Goal: Information Seeking & Learning: Compare options

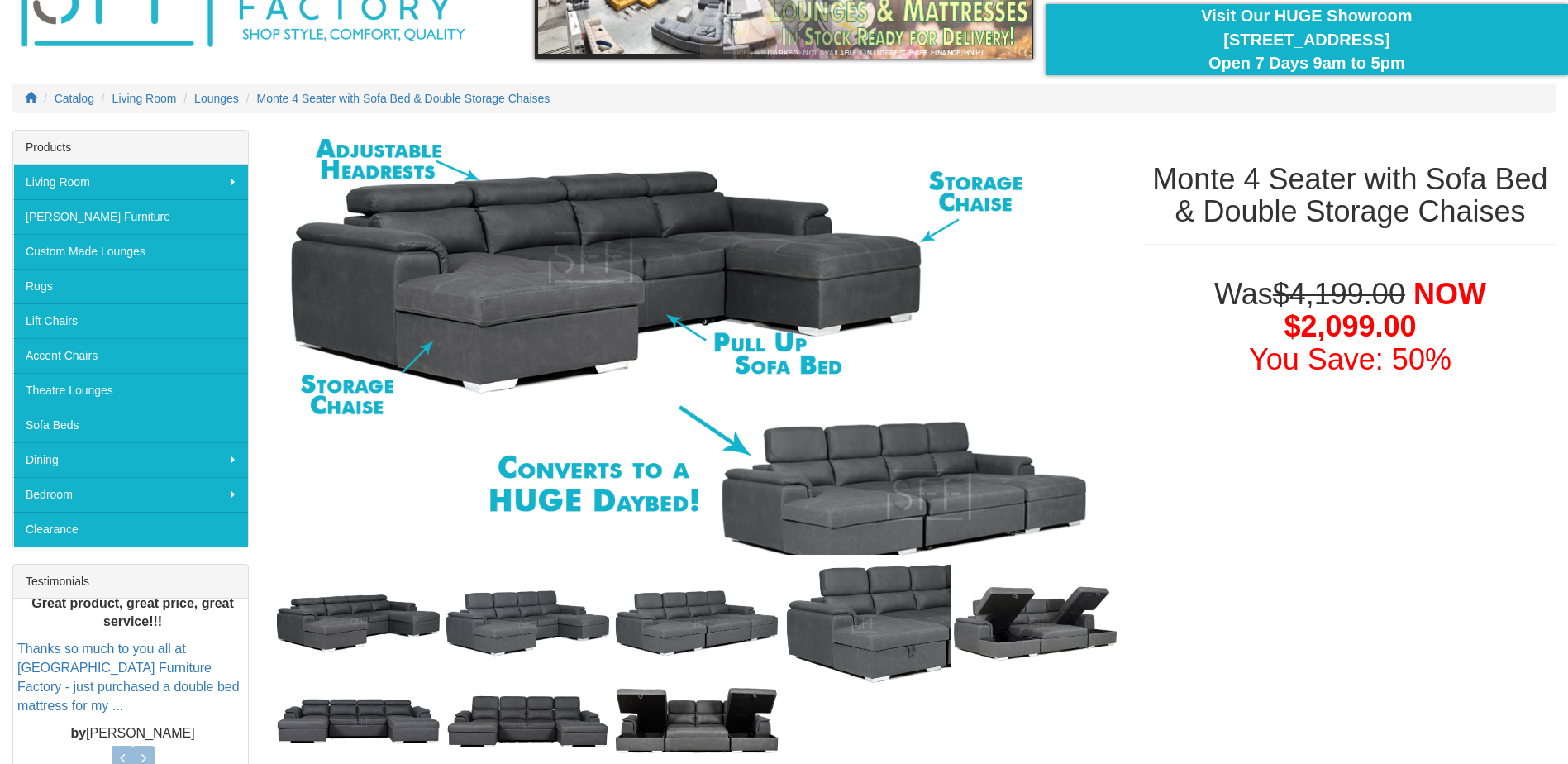
scroll to position [248, 0]
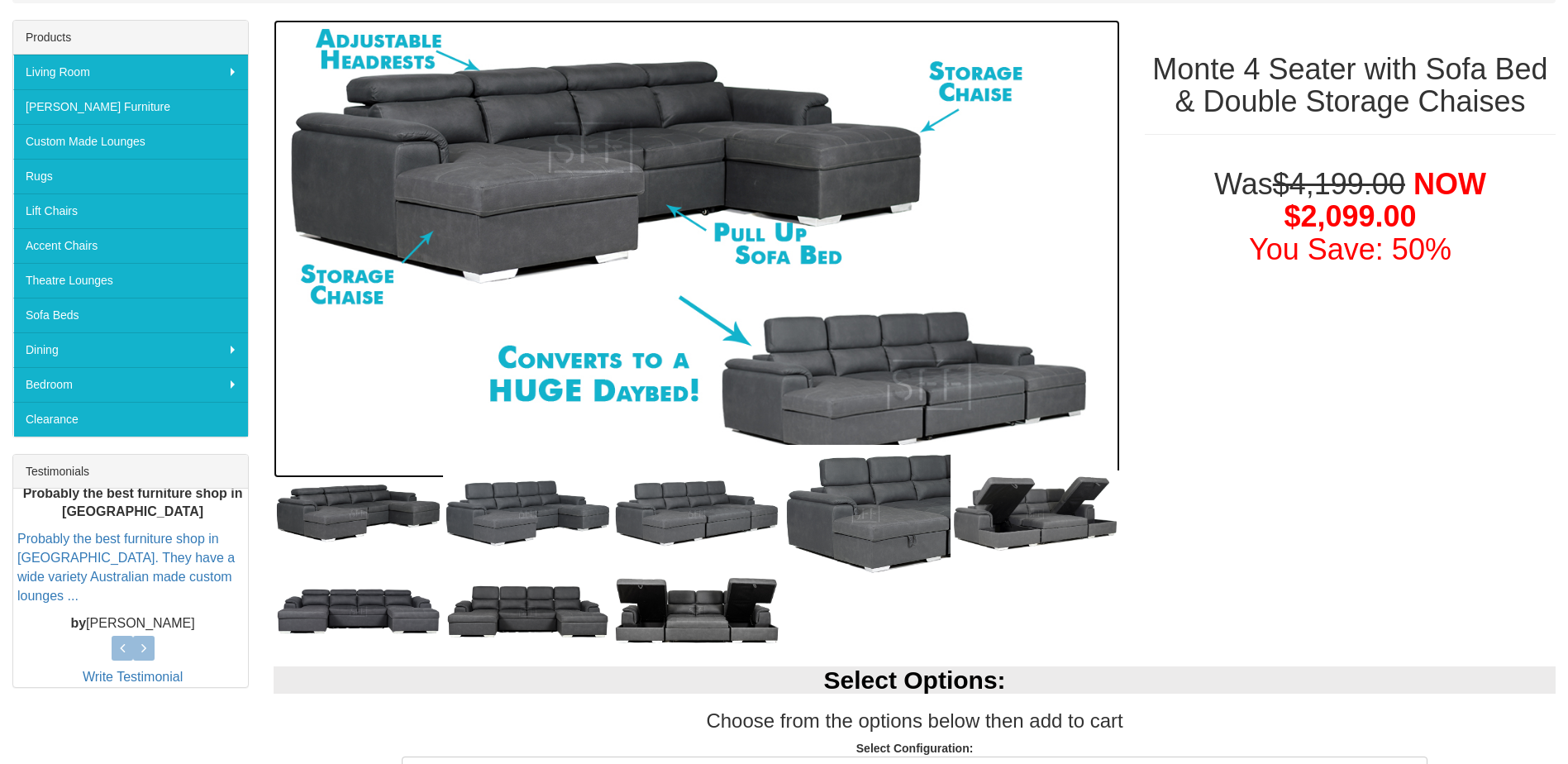
click at [528, 164] on img at bounding box center [697, 249] width 846 height 459
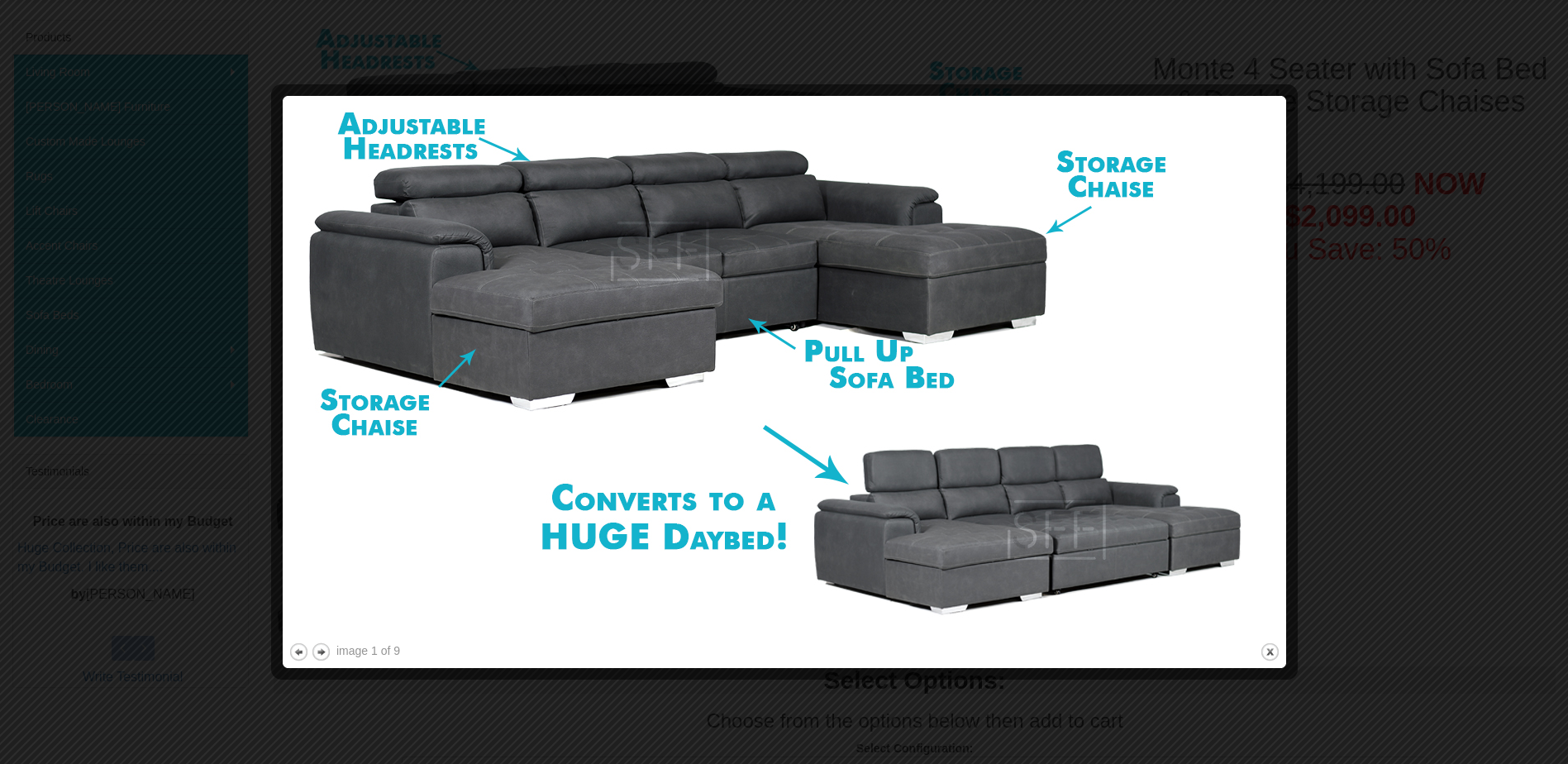
click at [1399, 160] on div at bounding box center [784, 382] width 1568 height 764
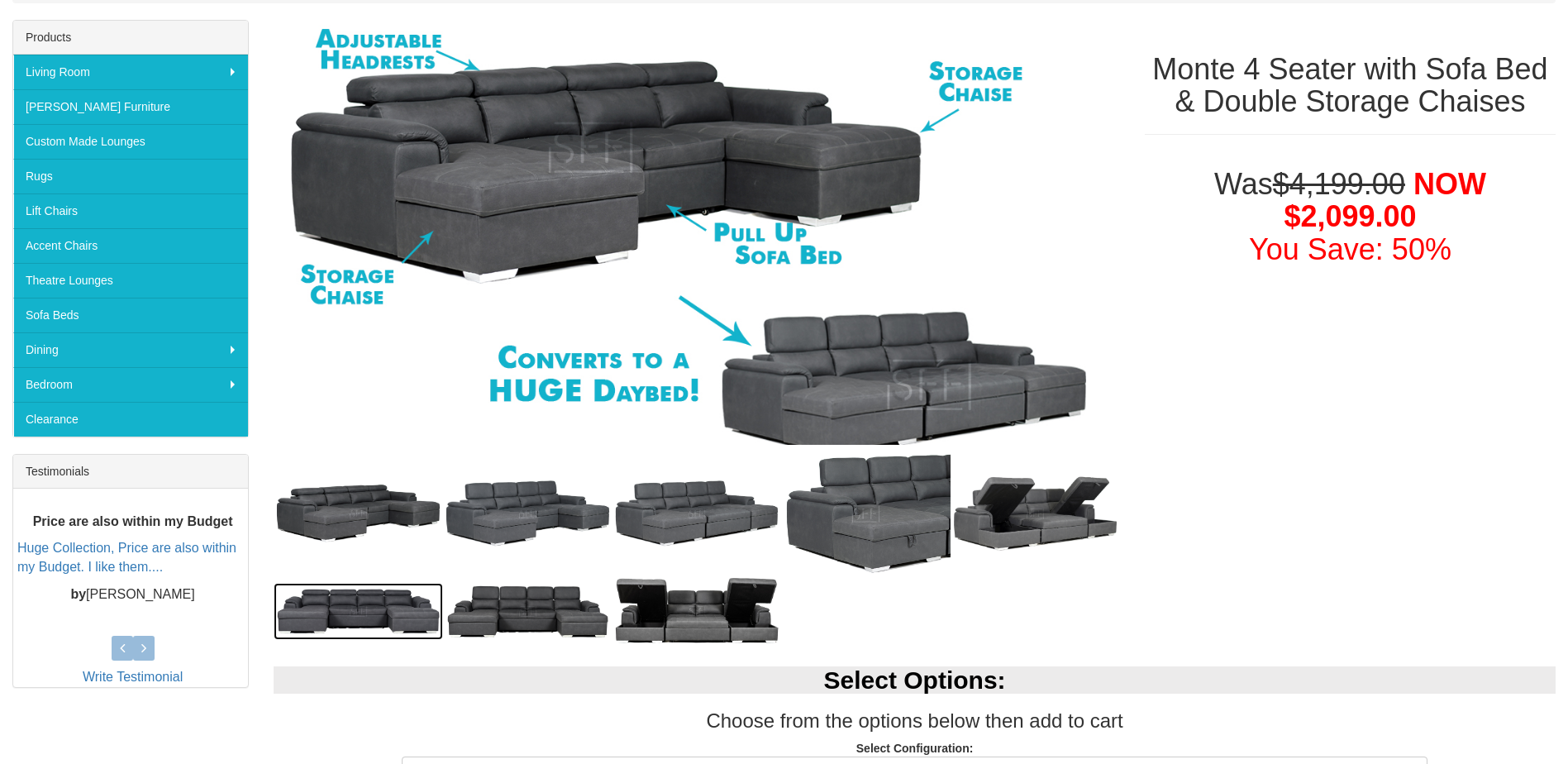
click at [334, 599] on img at bounding box center [359, 612] width 170 height 57
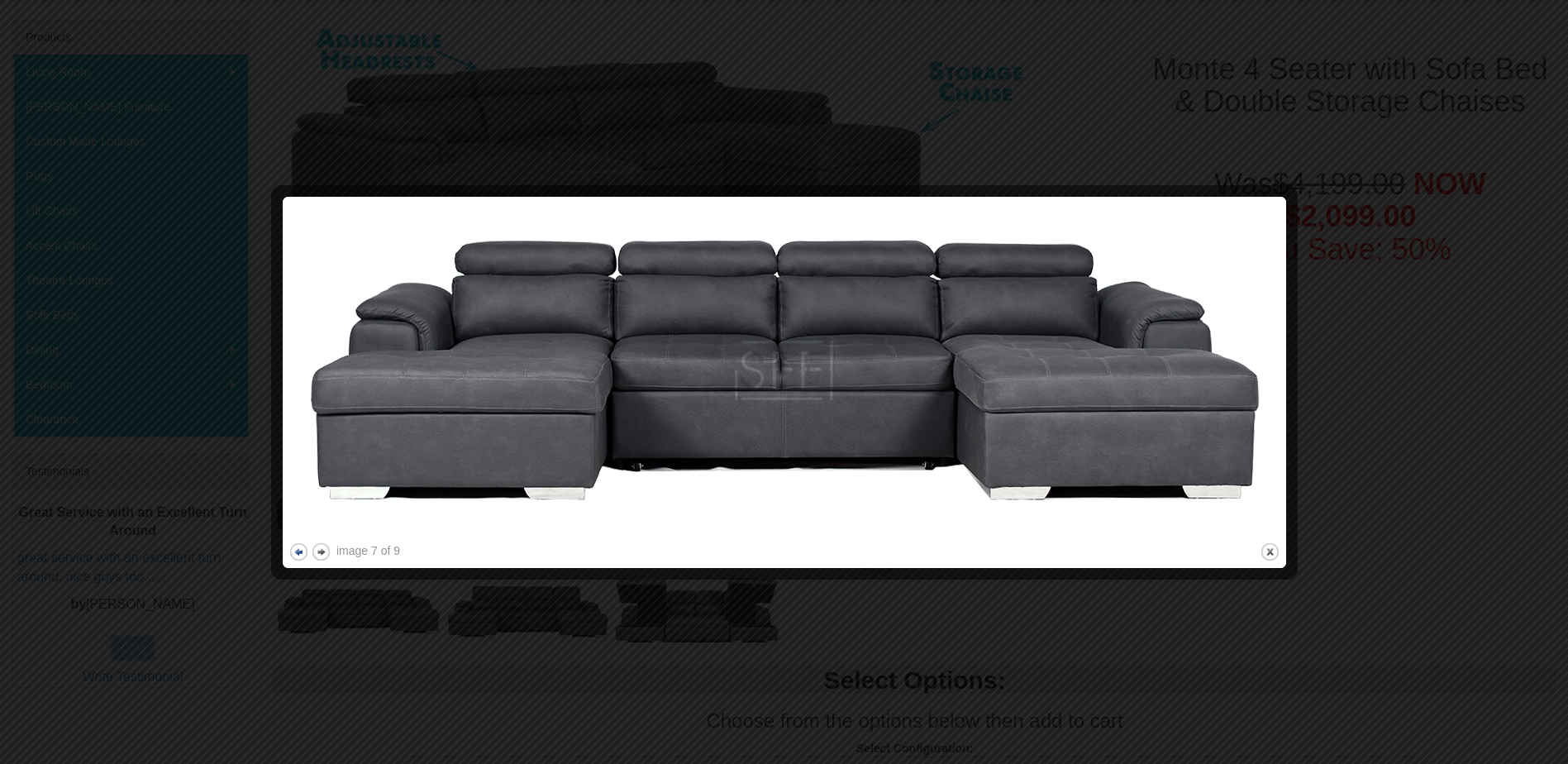
click at [295, 550] on button "previous" at bounding box center [298, 551] width 20 height 20
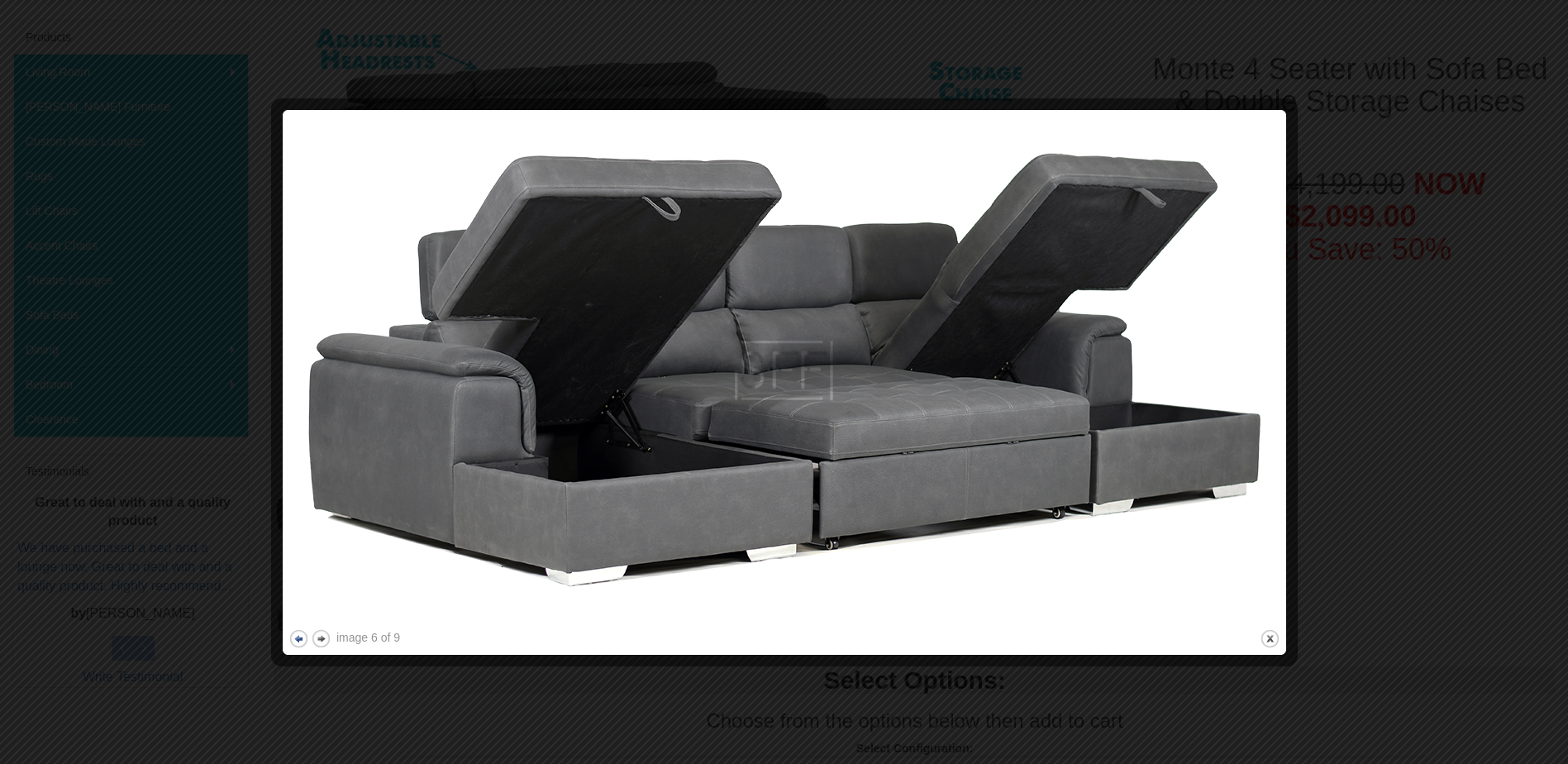
click at [295, 550] on img at bounding box center [784, 371] width 992 height 510
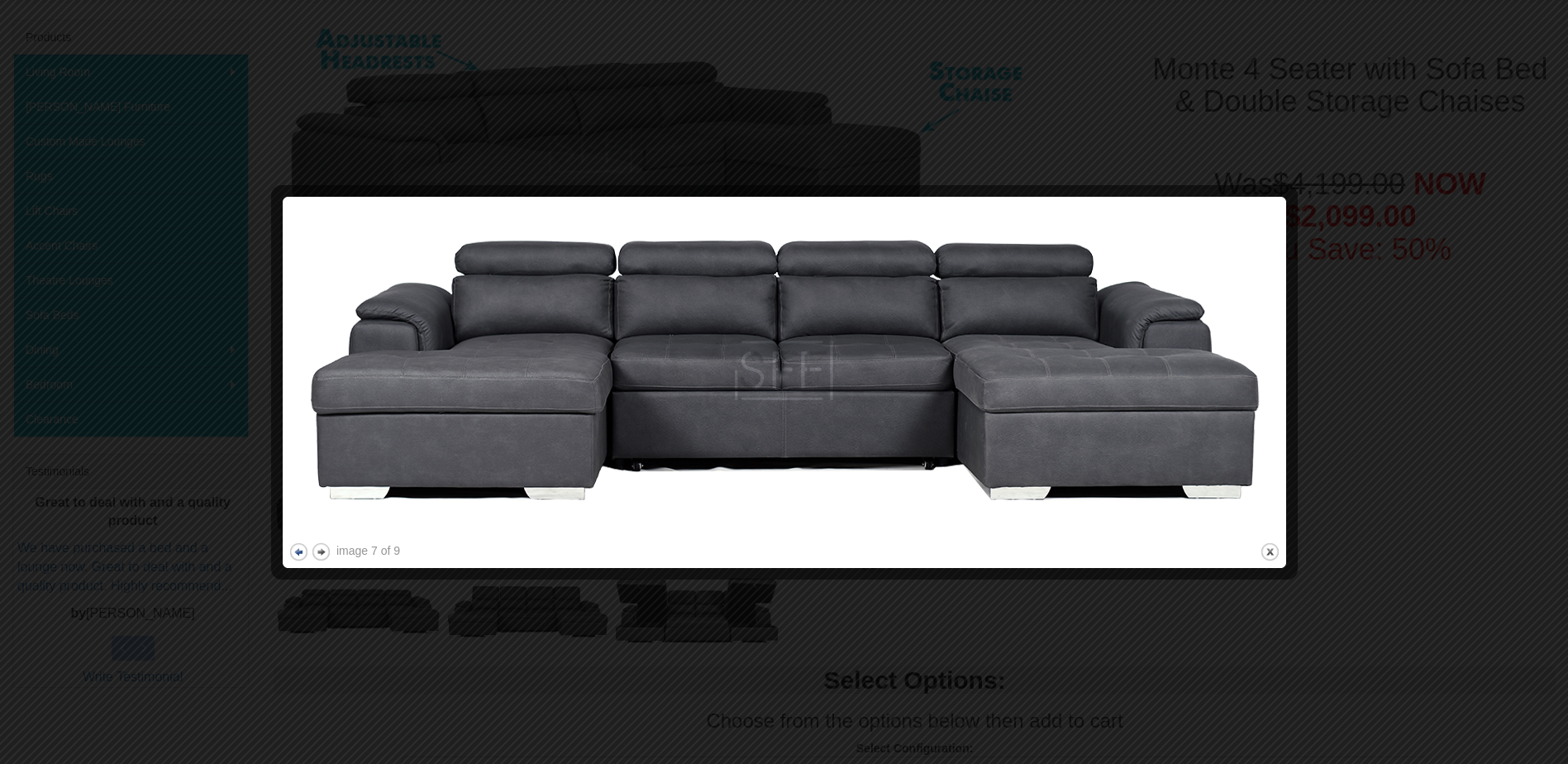
click at [295, 550] on button "previous" at bounding box center [298, 551] width 20 height 20
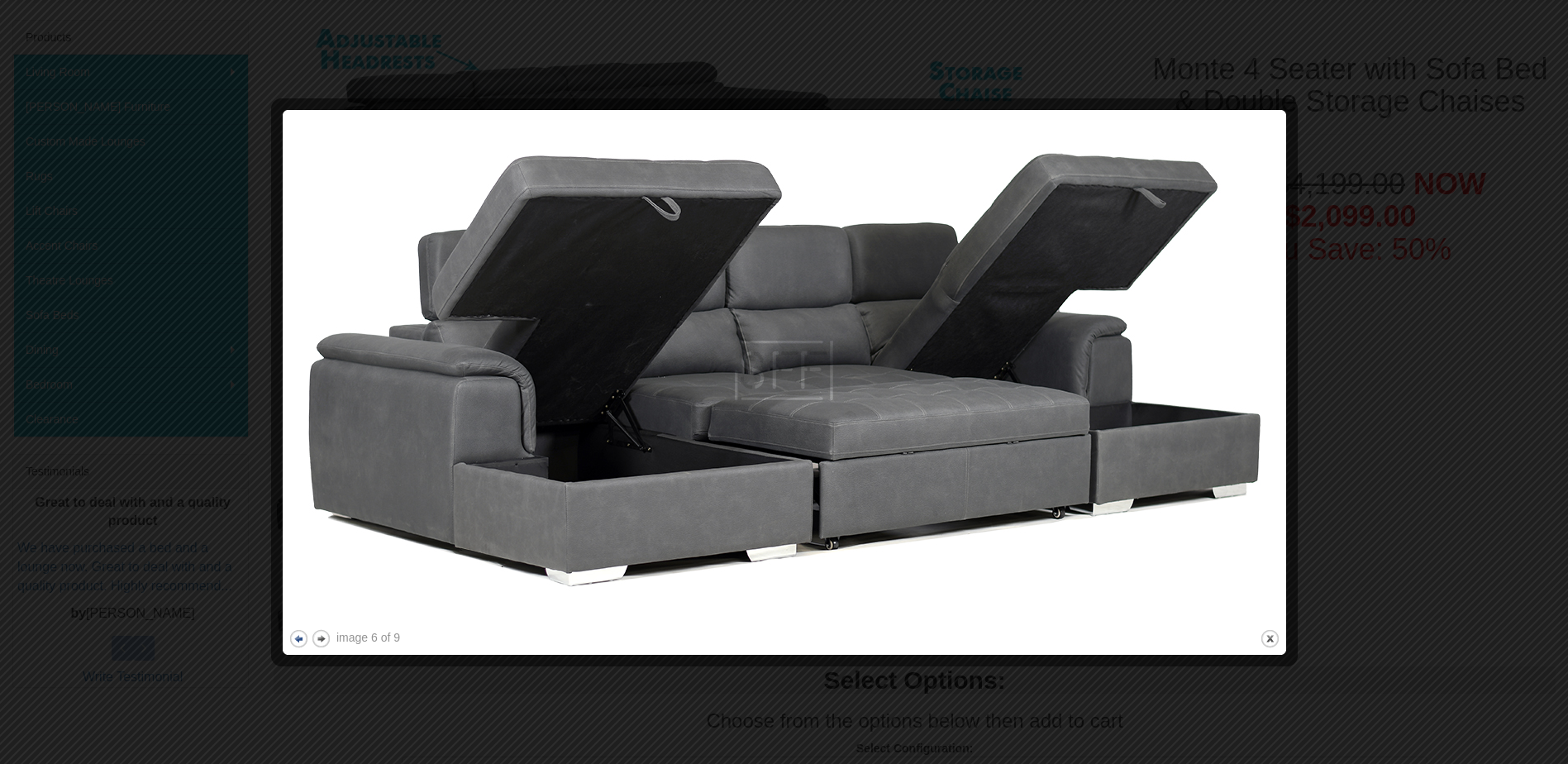
click at [295, 550] on img at bounding box center [784, 371] width 992 height 510
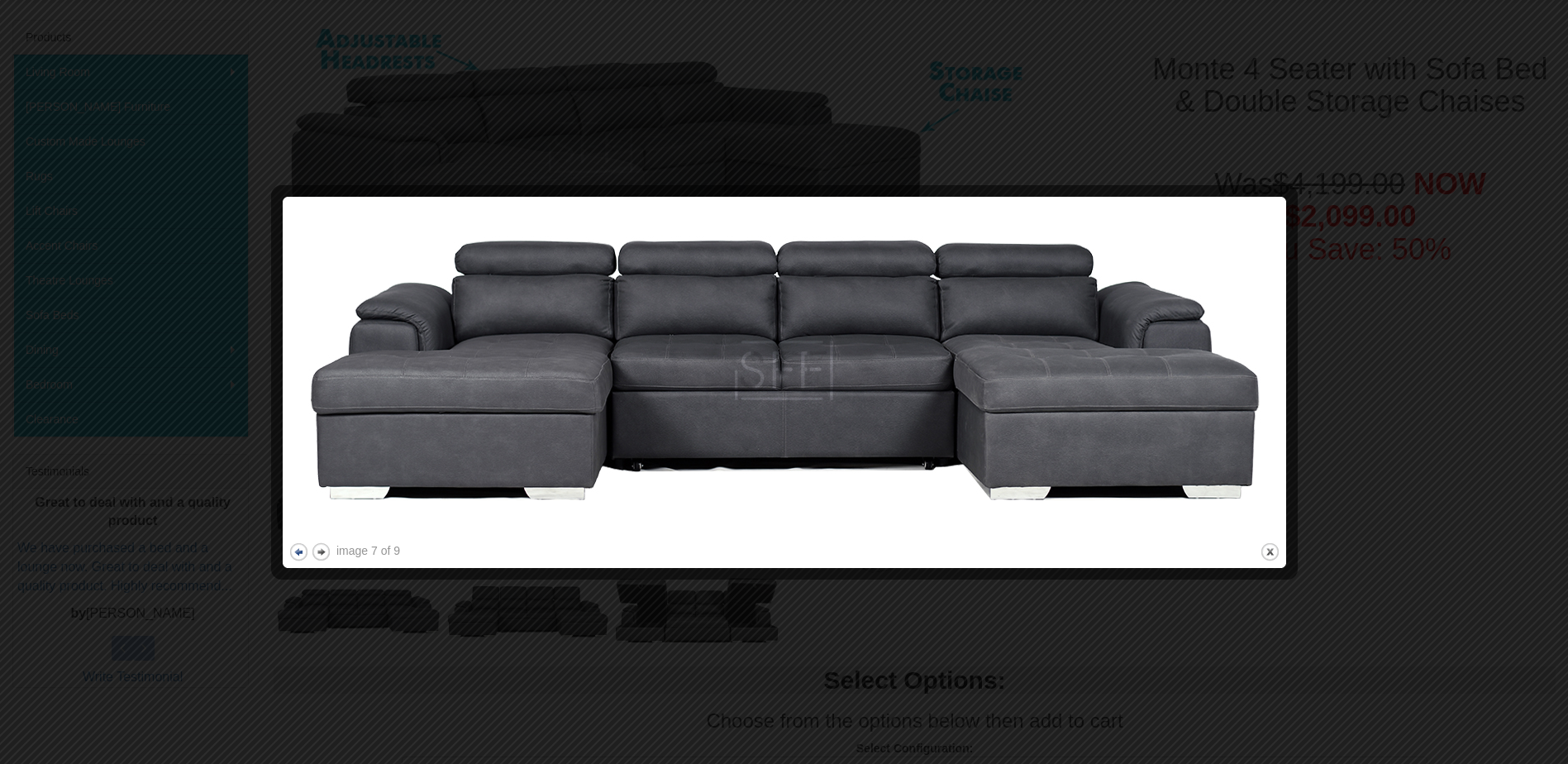
click at [295, 550] on button "previous" at bounding box center [298, 551] width 20 height 20
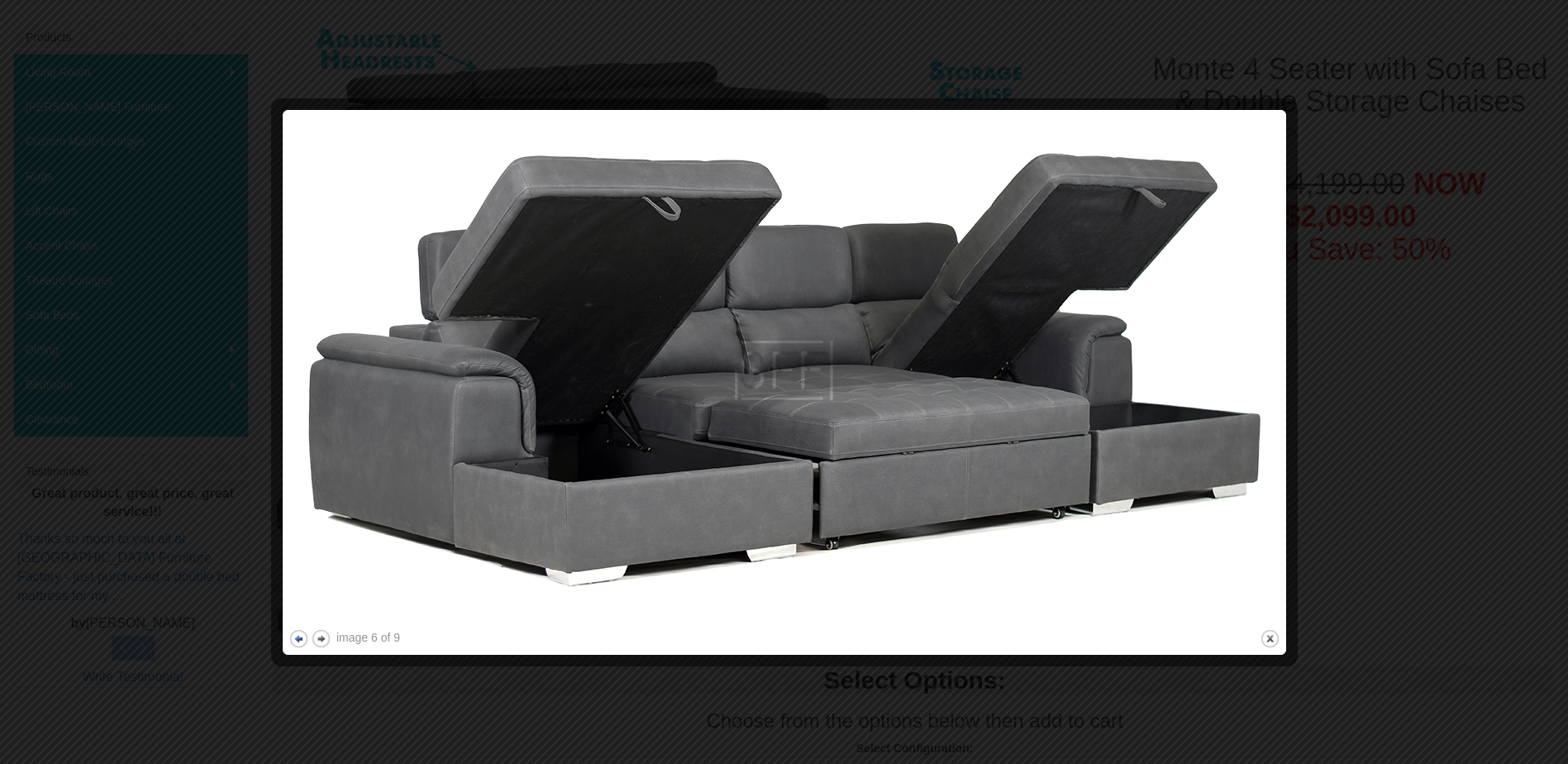
click at [301, 636] on button "previous" at bounding box center [298, 638] width 20 height 20
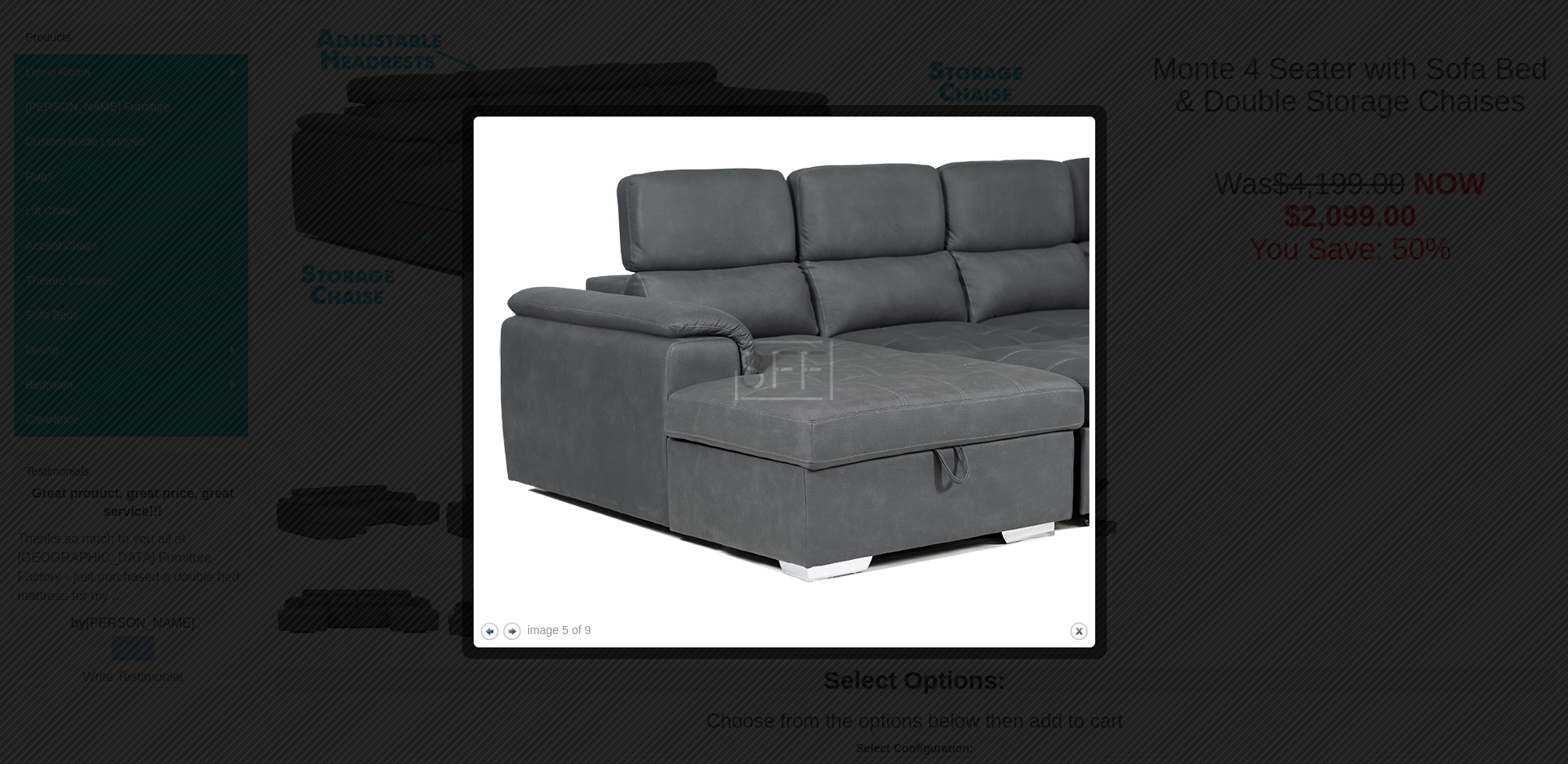
click at [492, 632] on button "previous" at bounding box center [490, 631] width 20 height 20
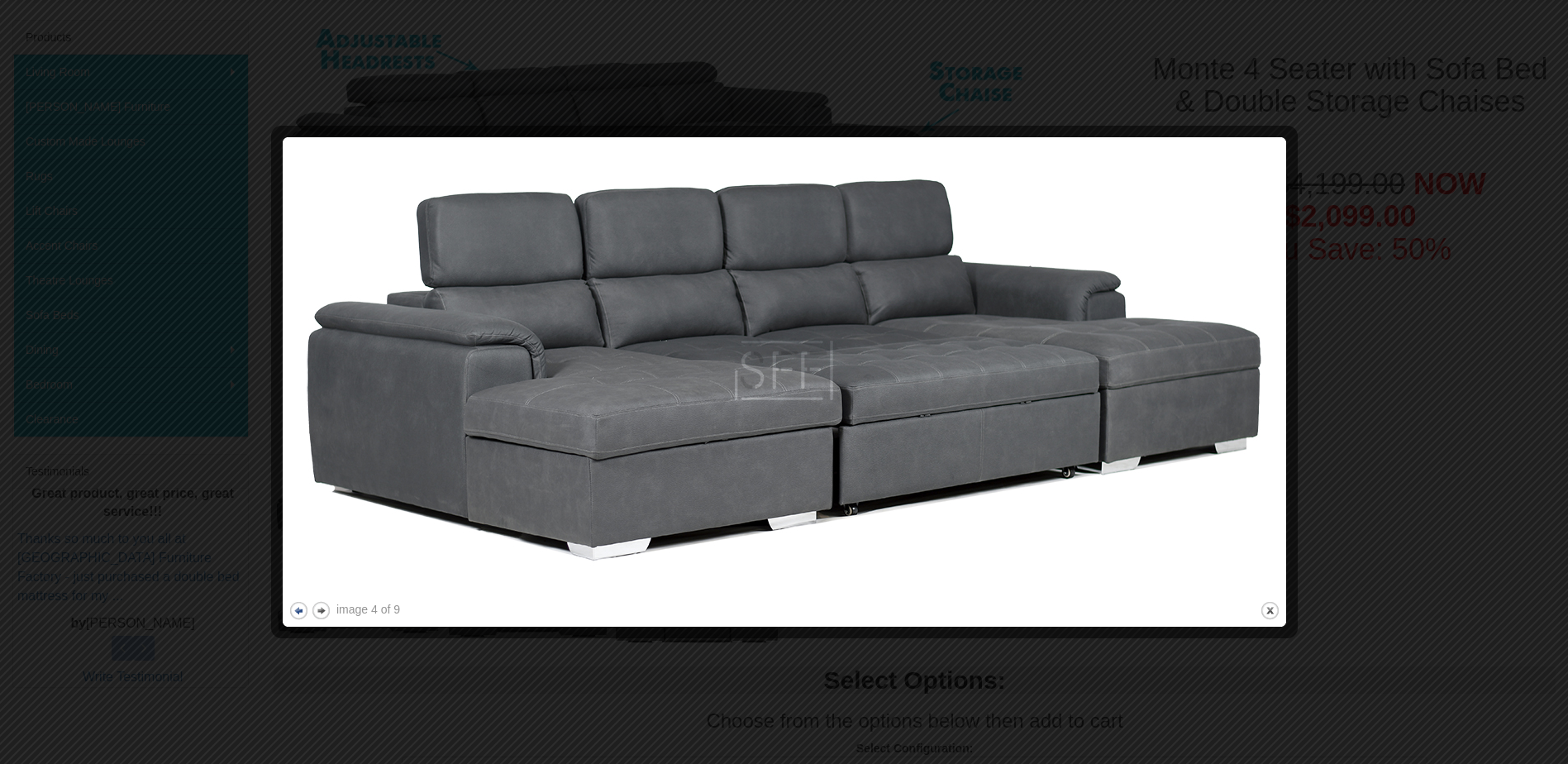
click at [296, 605] on button "previous" at bounding box center [298, 610] width 20 height 20
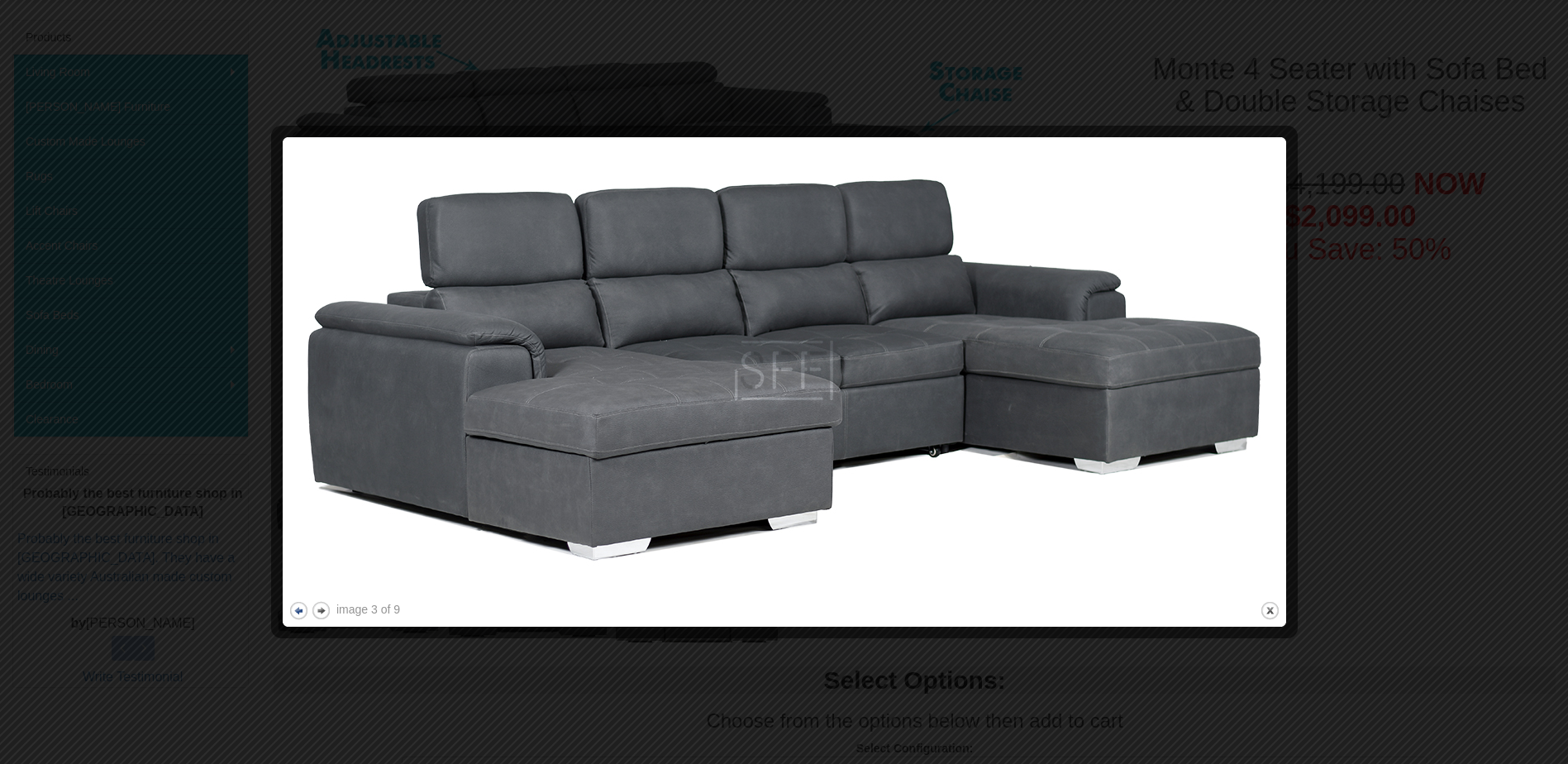
click at [296, 605] on button "previous" at bounding box center [298, 610] width 20 height 20
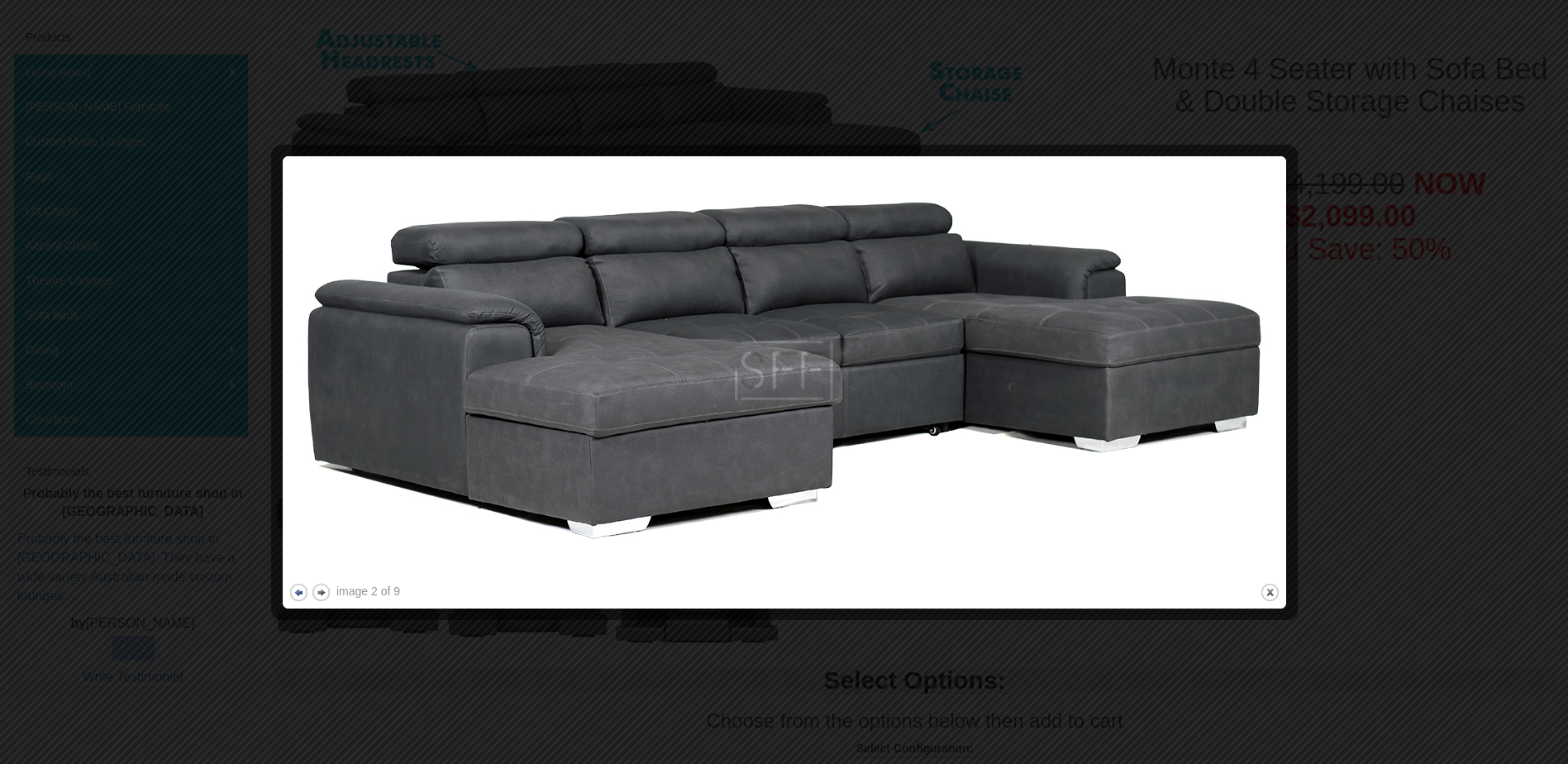
click at [296, 605] on div at bounding box center [784, 612] width 992 height 18
click at [297, 593] on button "previous" at bounding box center [298, 592] width 20 height 20
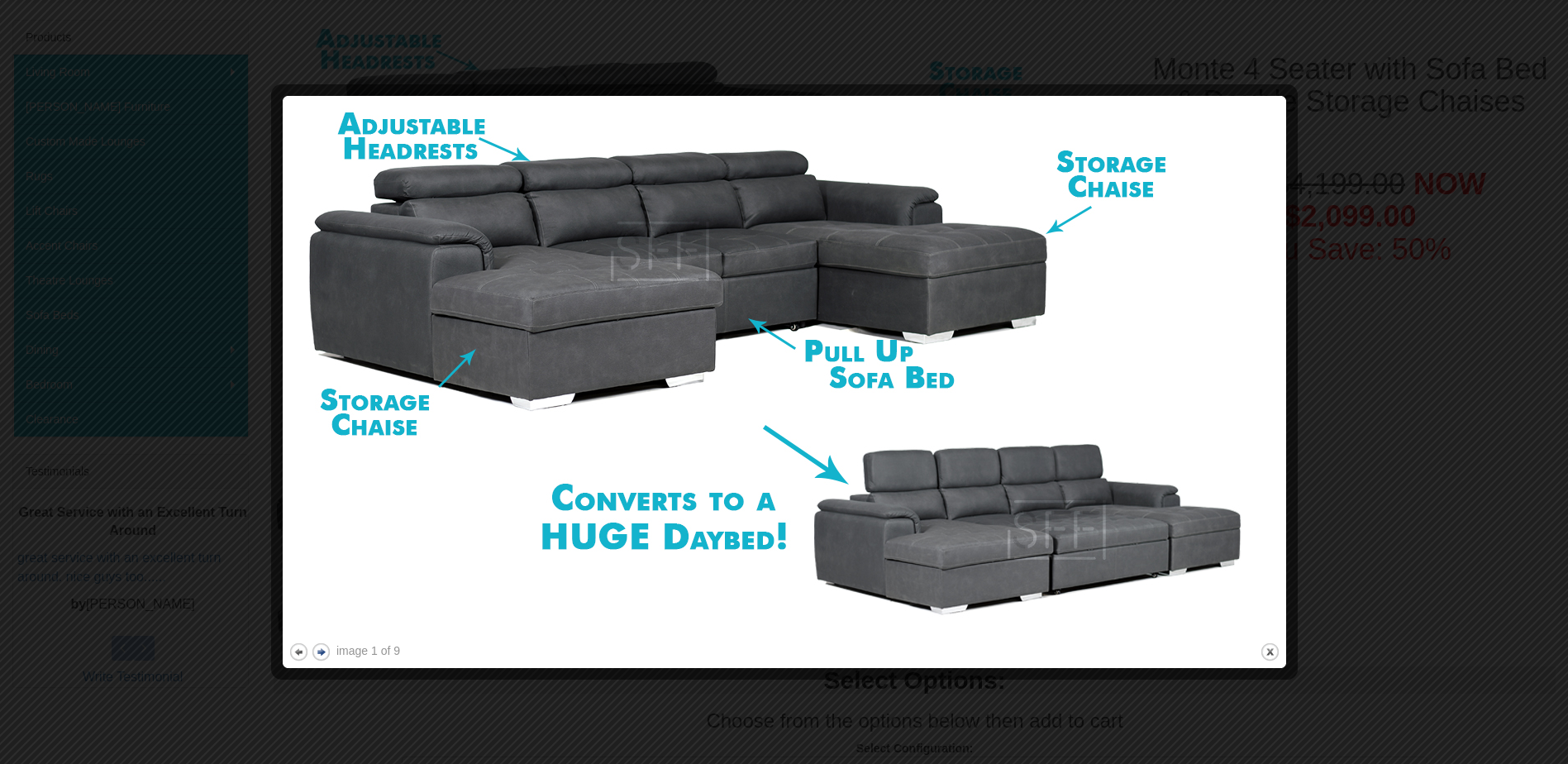
click at [321, 653] on button "next" at bounding box center [321, 652] width 20 height 20
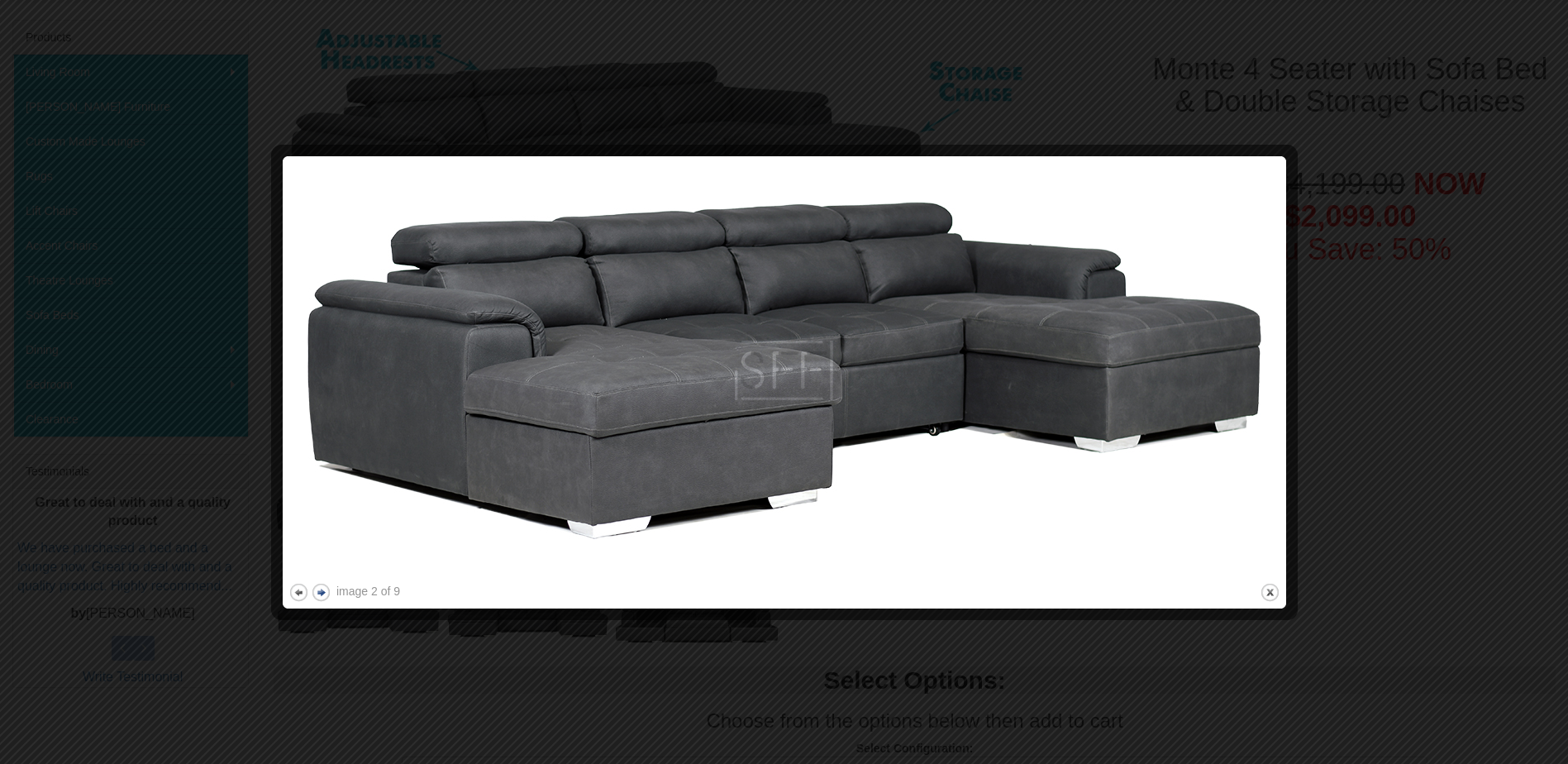
click at [324, 589] on button "next" at bounding box center [321, 592] width 20 height 20
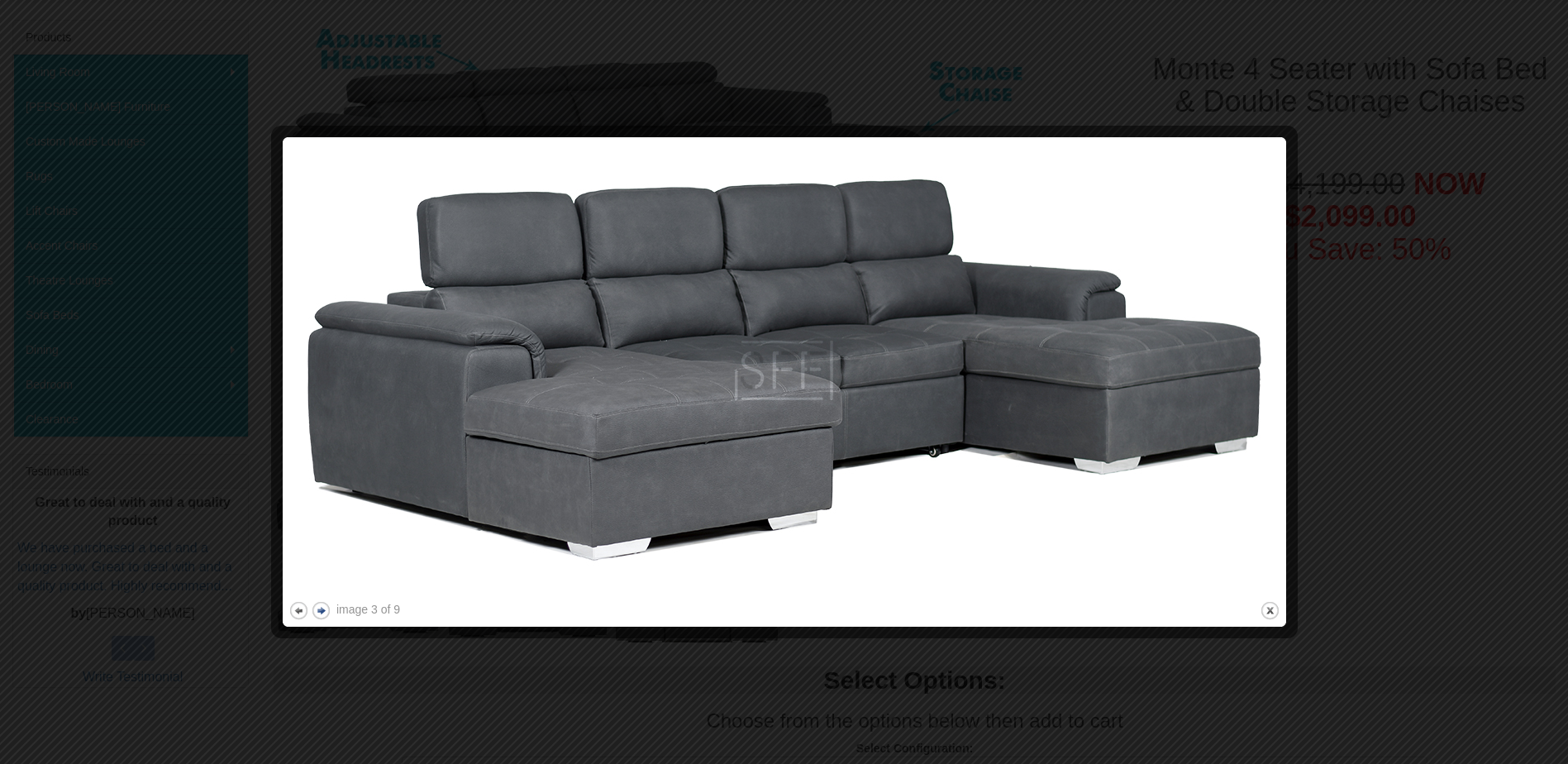
click at [324, 589] on img at bounding box center [784, 371] width 992 height 455
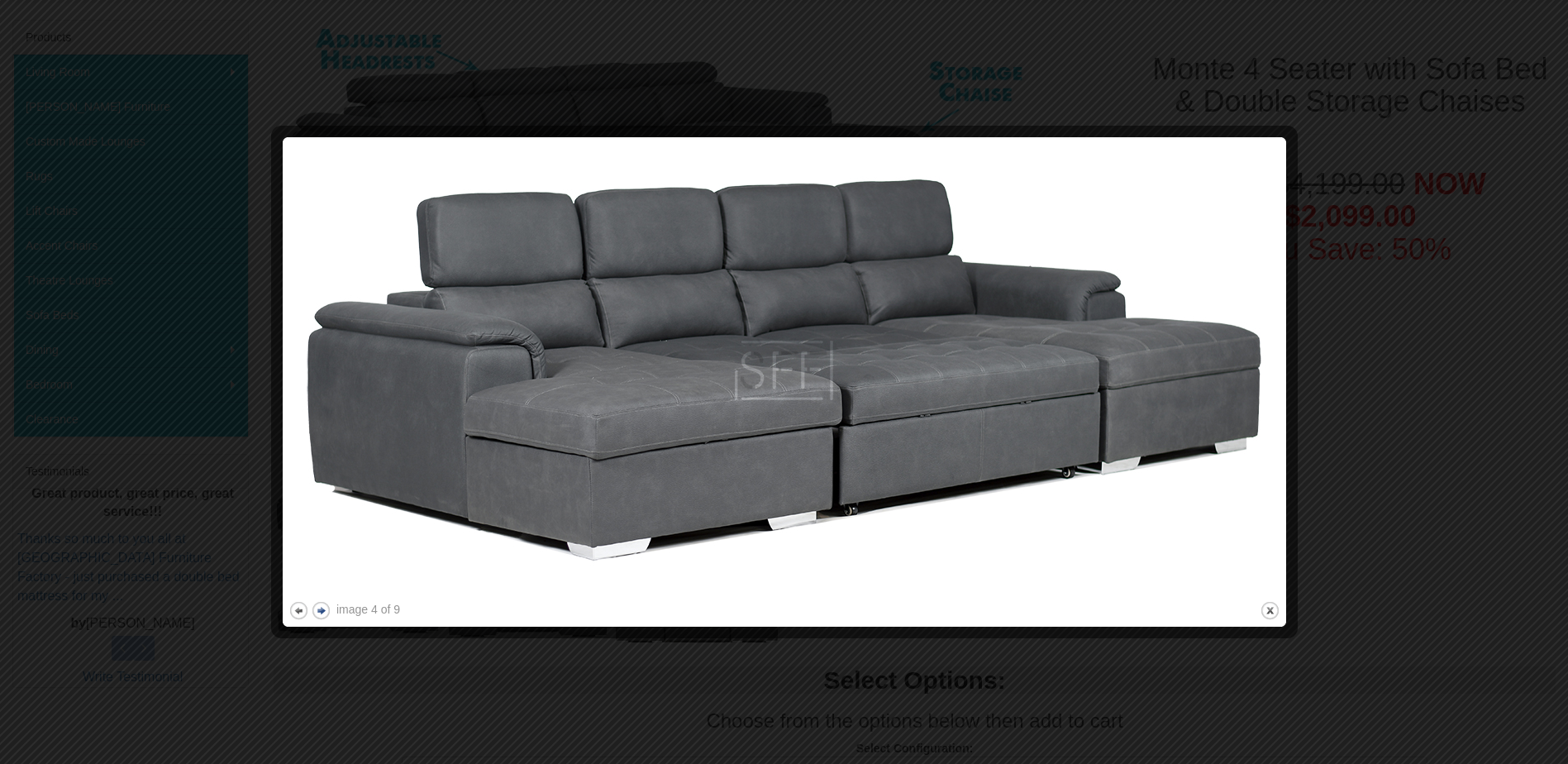
click at [322, 611] on button "next" at bounding box center [321, 610] width 20 height 20
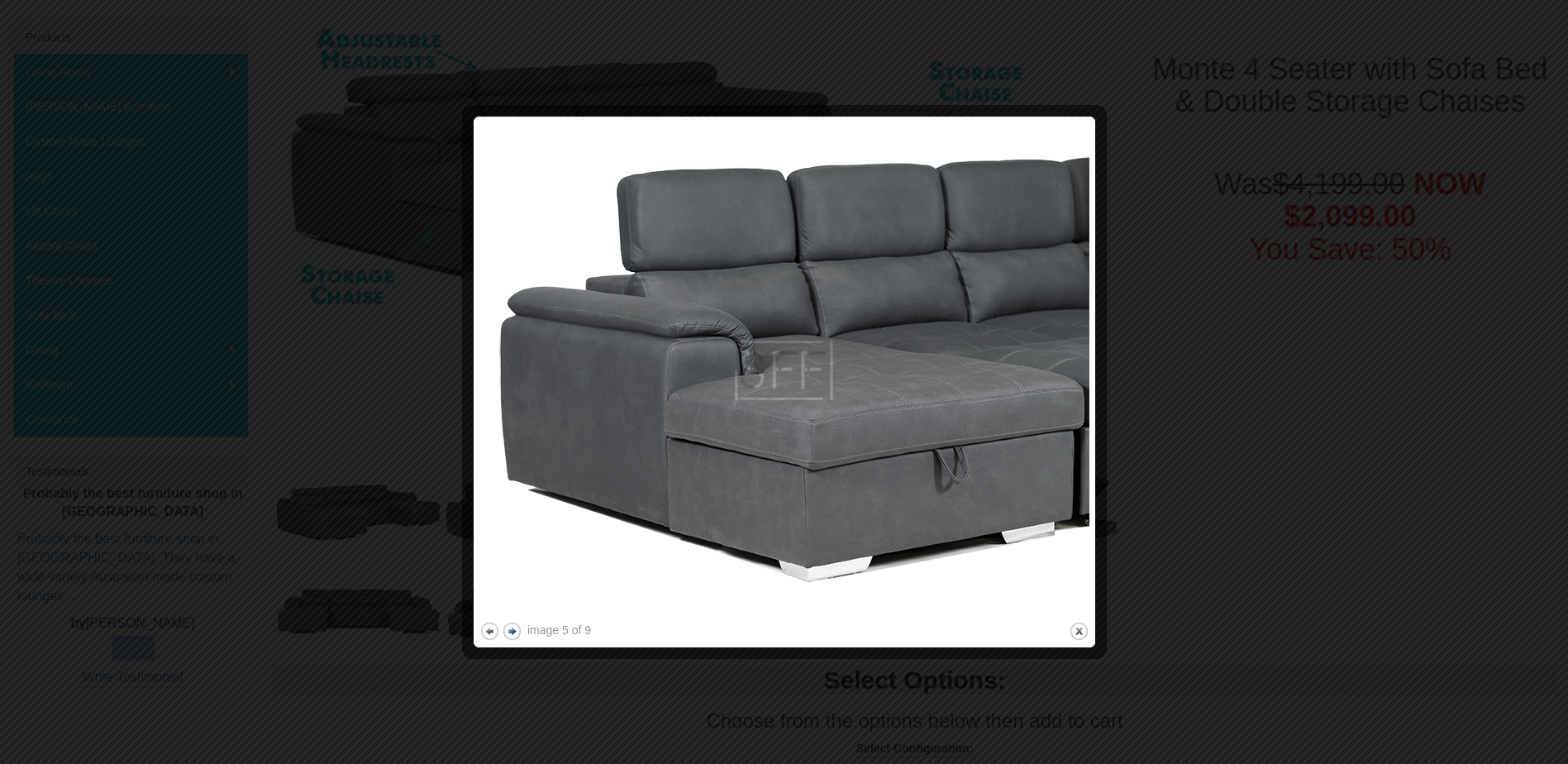
click at [509, 627] on button "next" at bounding box center [512, 631] width 20 height 20
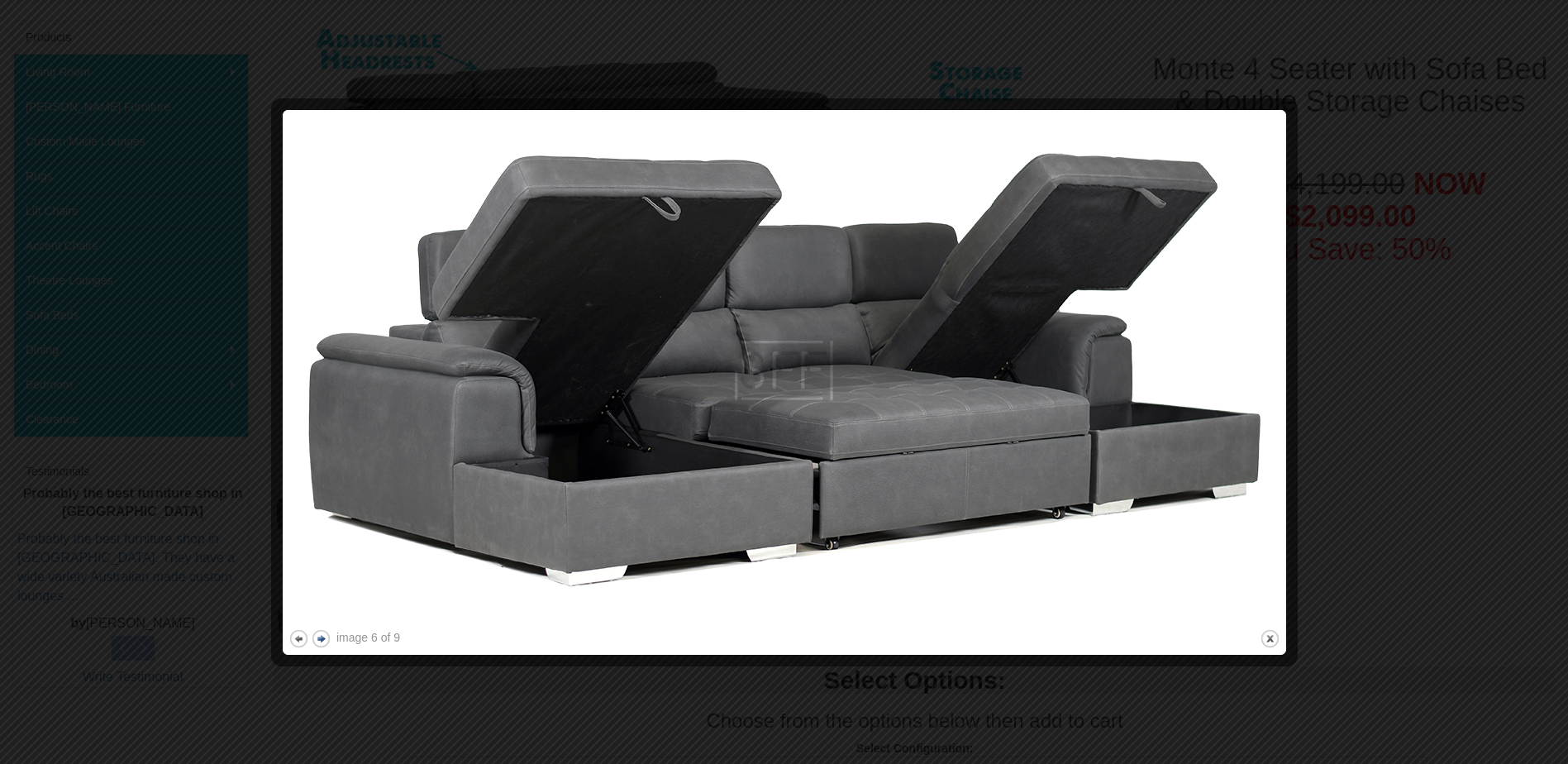
click at [322, 640] on button "next" at bounding box center [321, 638] width 20 height 20
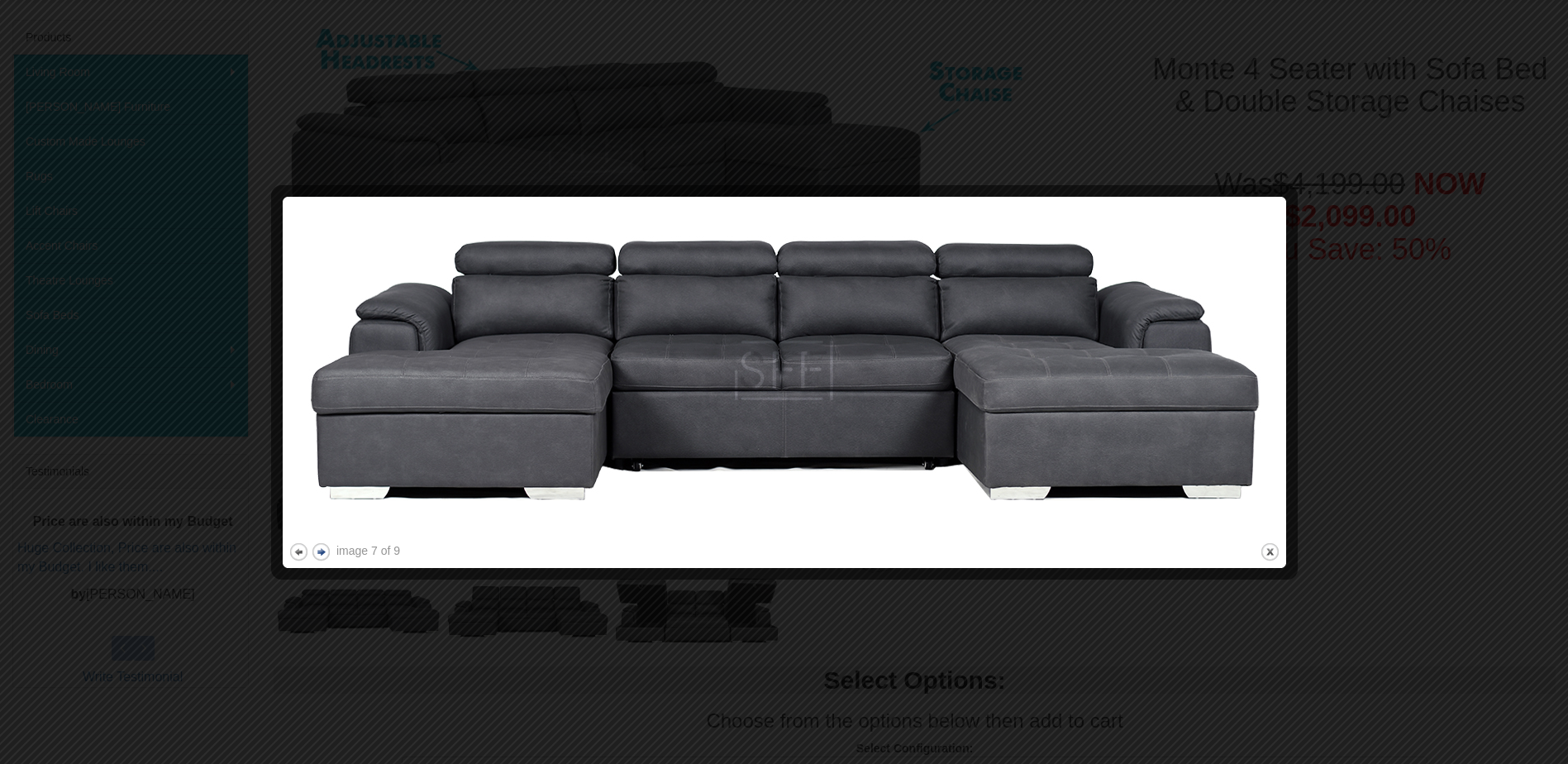
click at [324, 550] on button "next" at bounding box center [321, 551] width 20 height 20
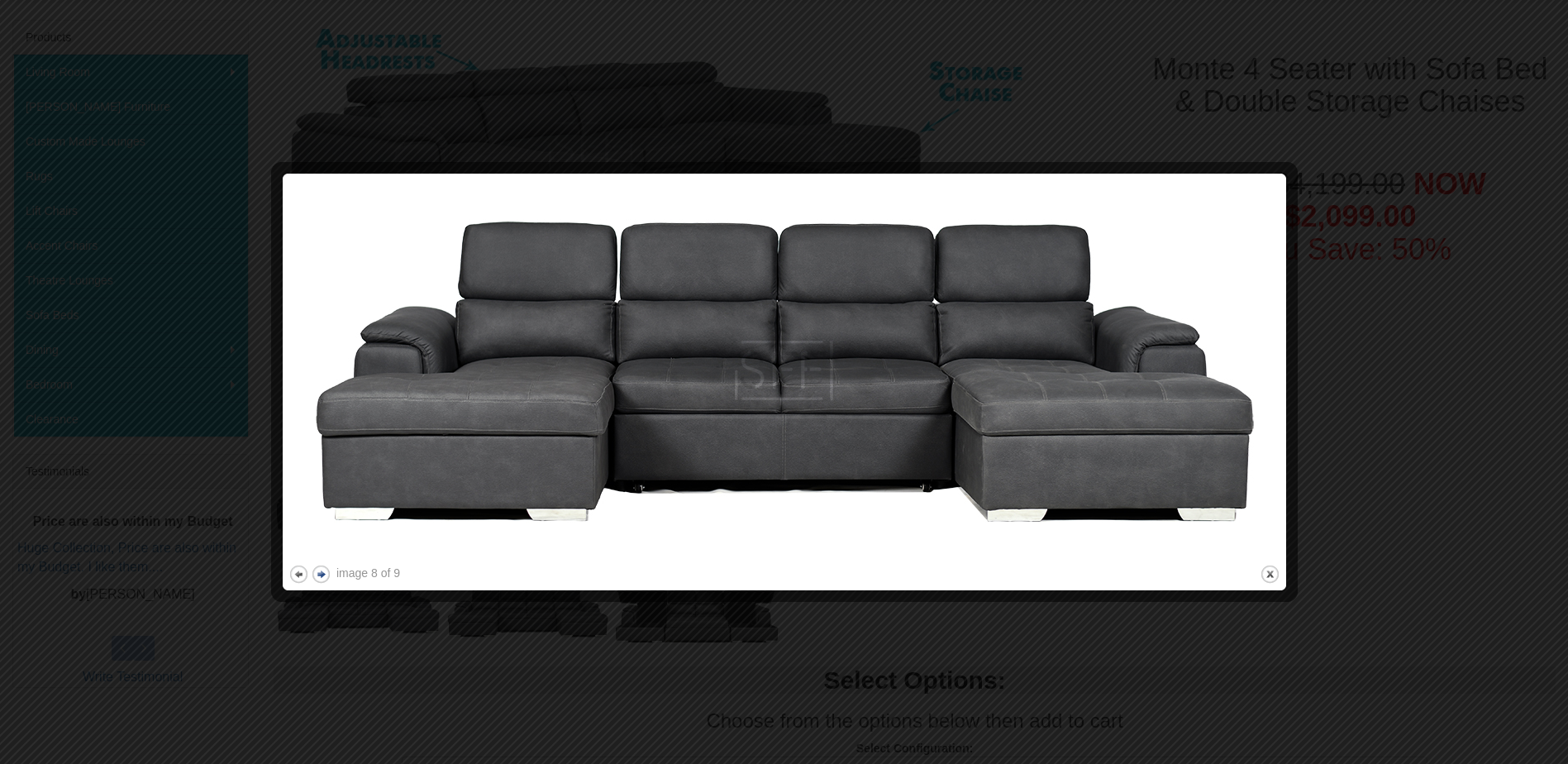
click at [322, 574] on button "next" at bounding box center [321, 574] width 20 height 20
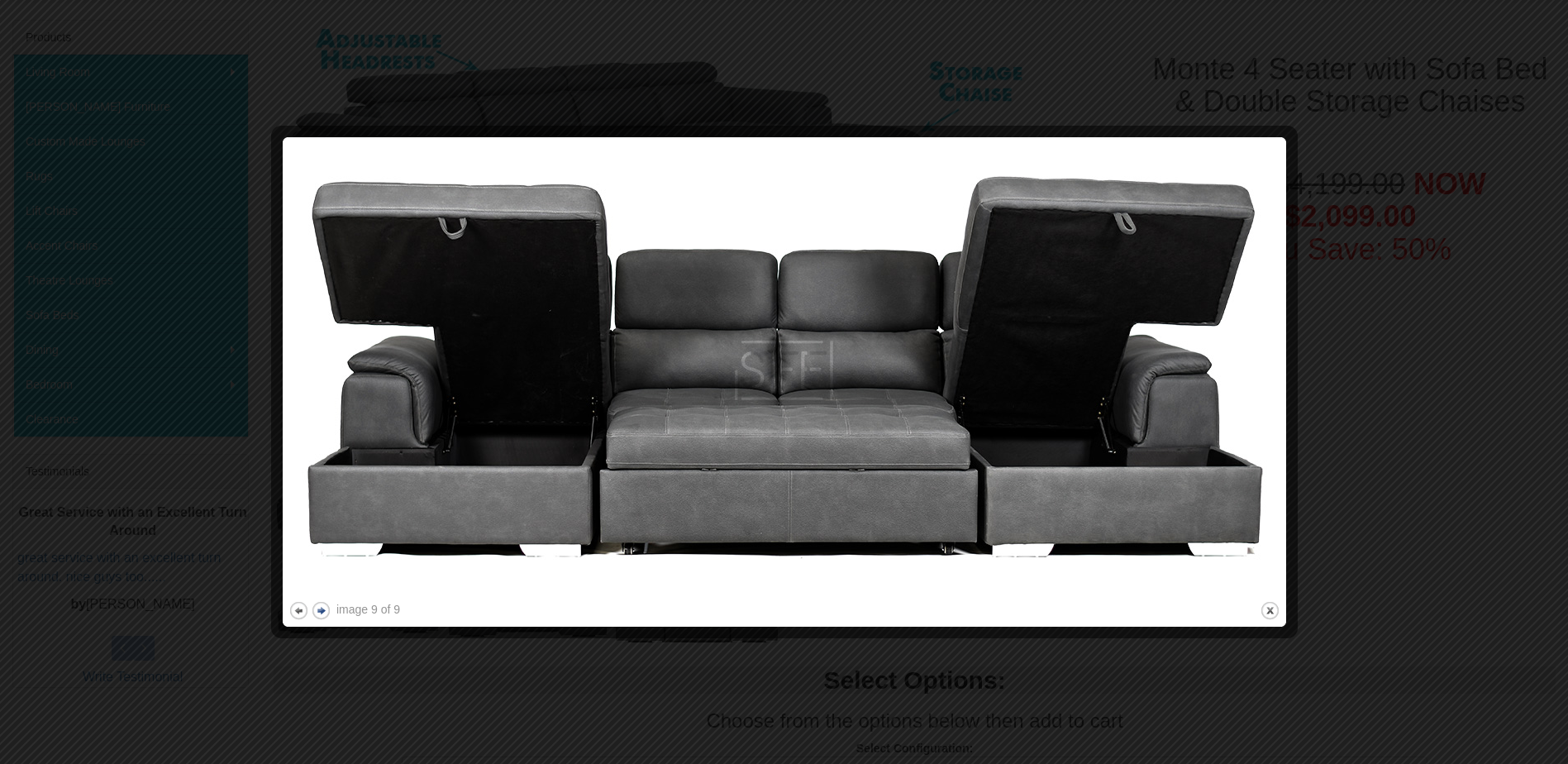
click at [315, 609] on button "next" at bounding box center [321, 610] width 20 height 20
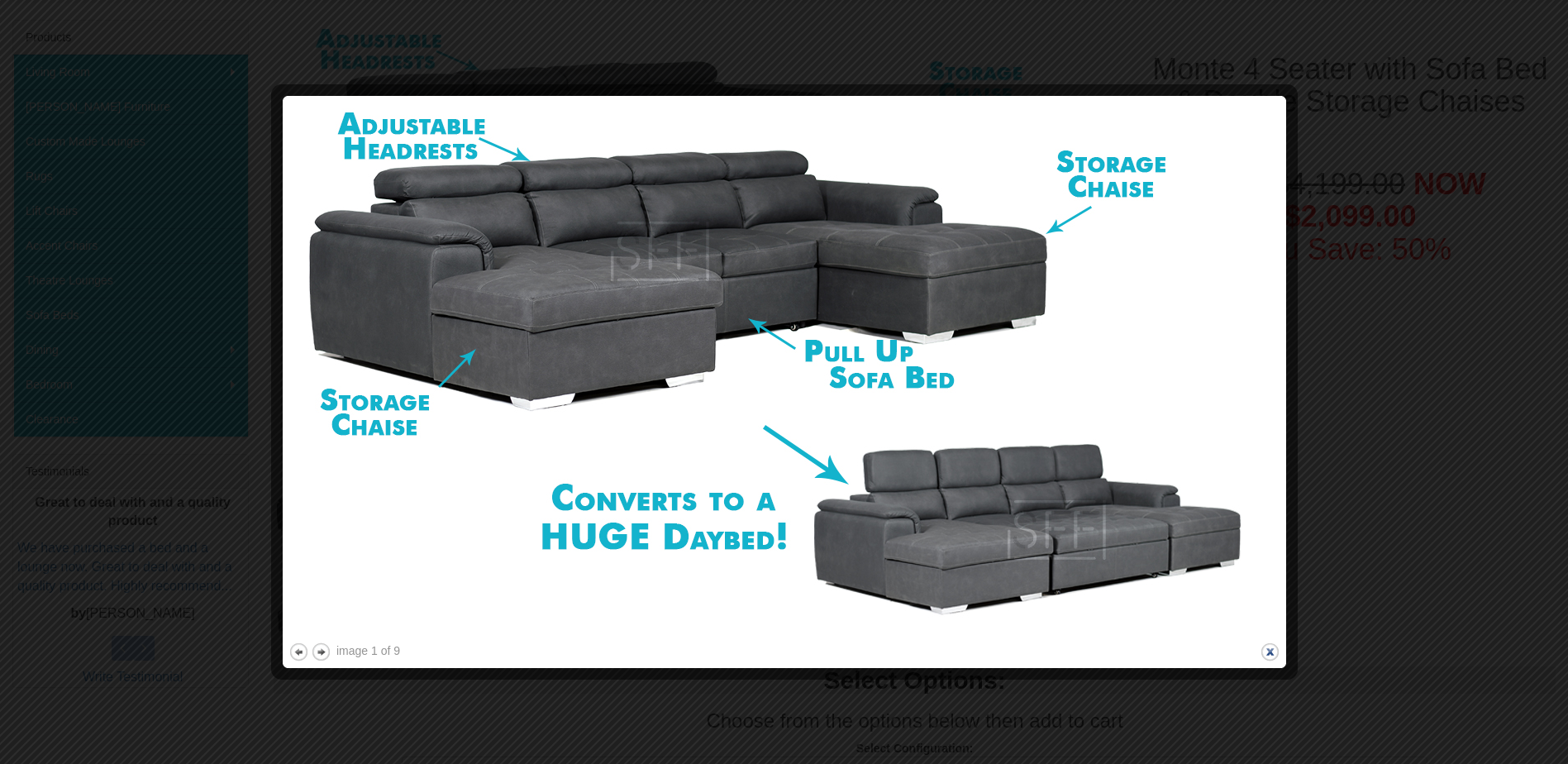
click at [1271, 653] on button "close" at bounding box center [1270, 652] width 20 height 20
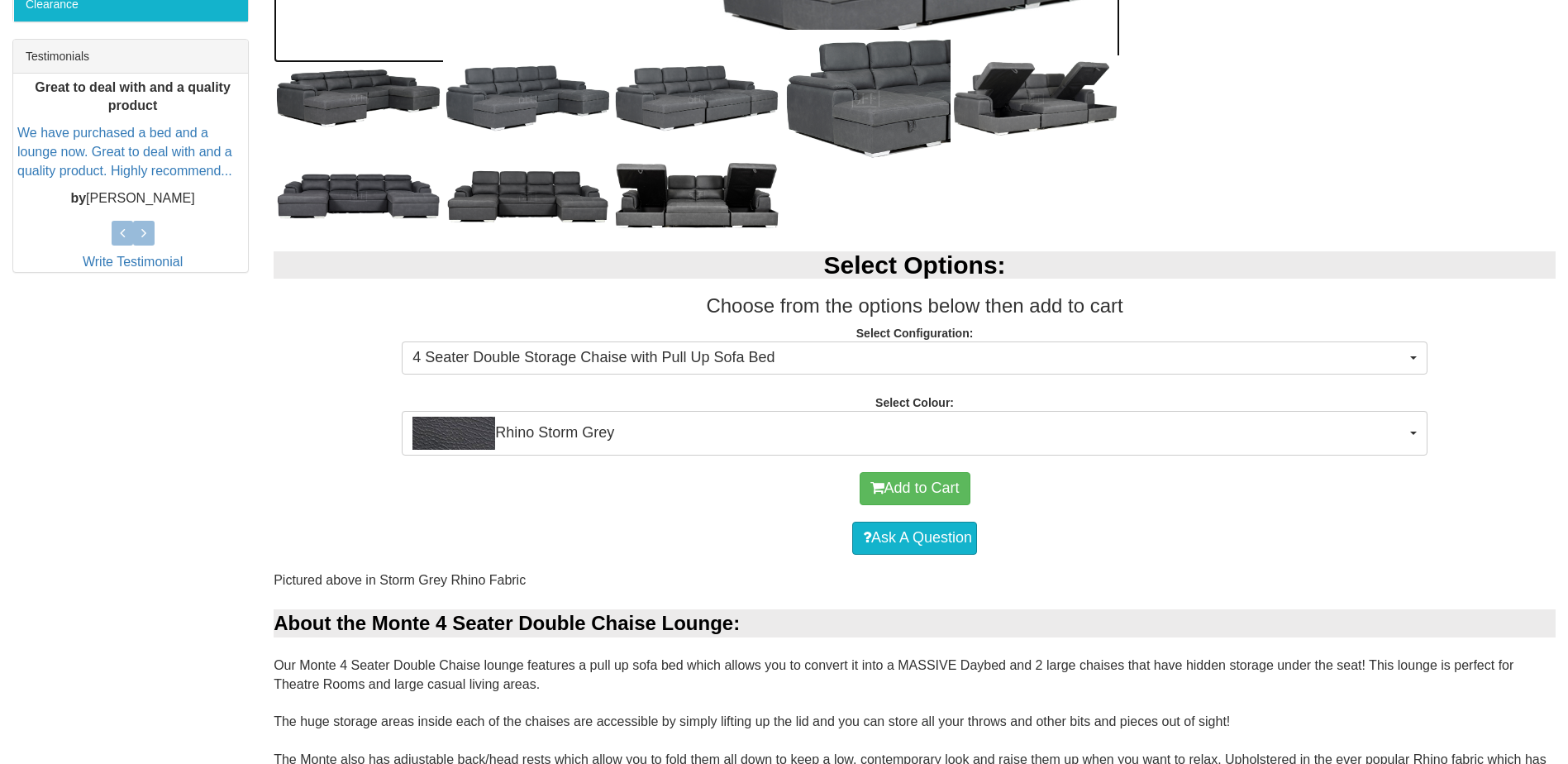
scroll to position [827, 0]
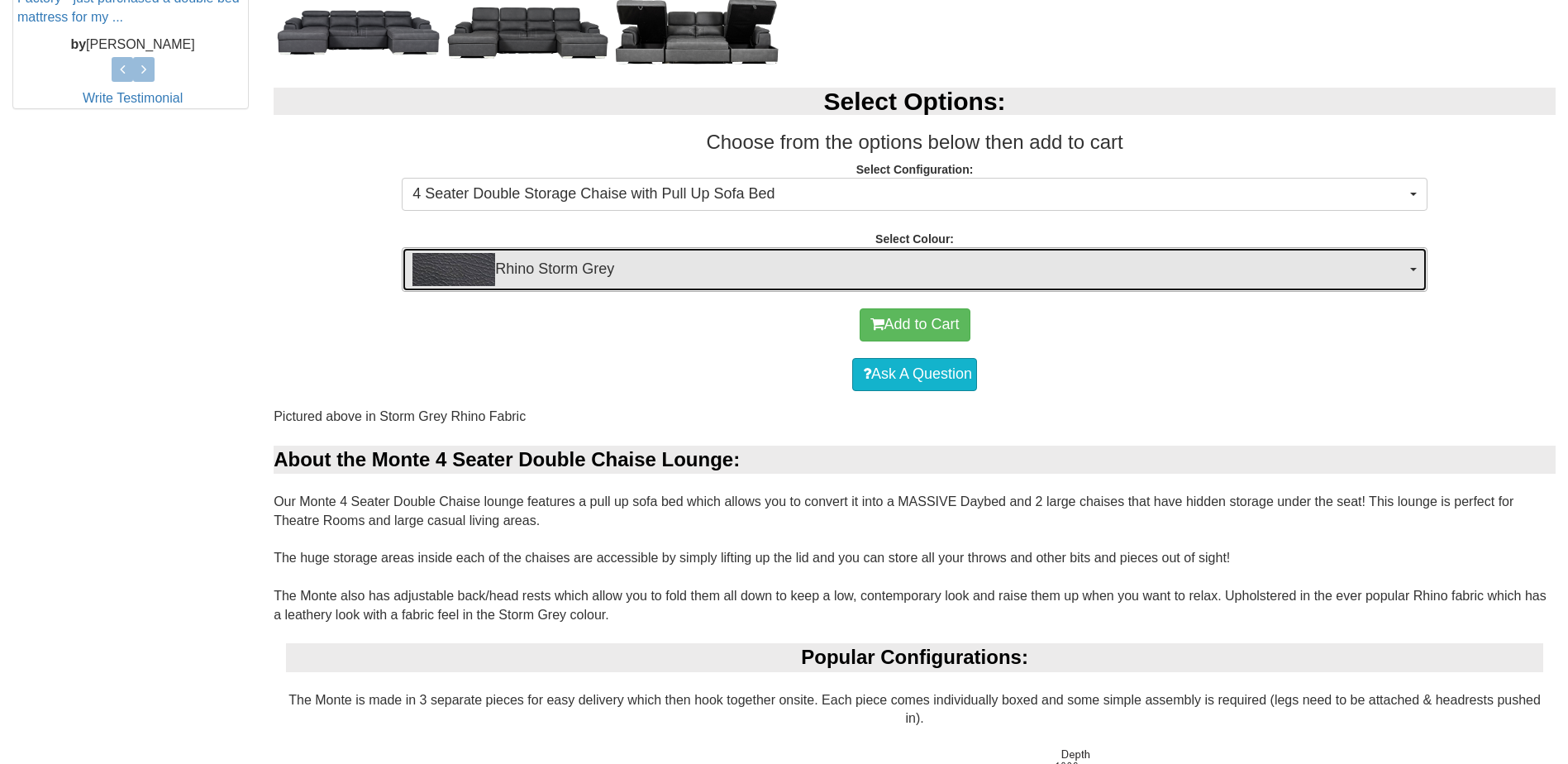
click at [1413, 266] on button "Rhino Storm Grey" at bounding box center [915, 269] width 1026 height 45
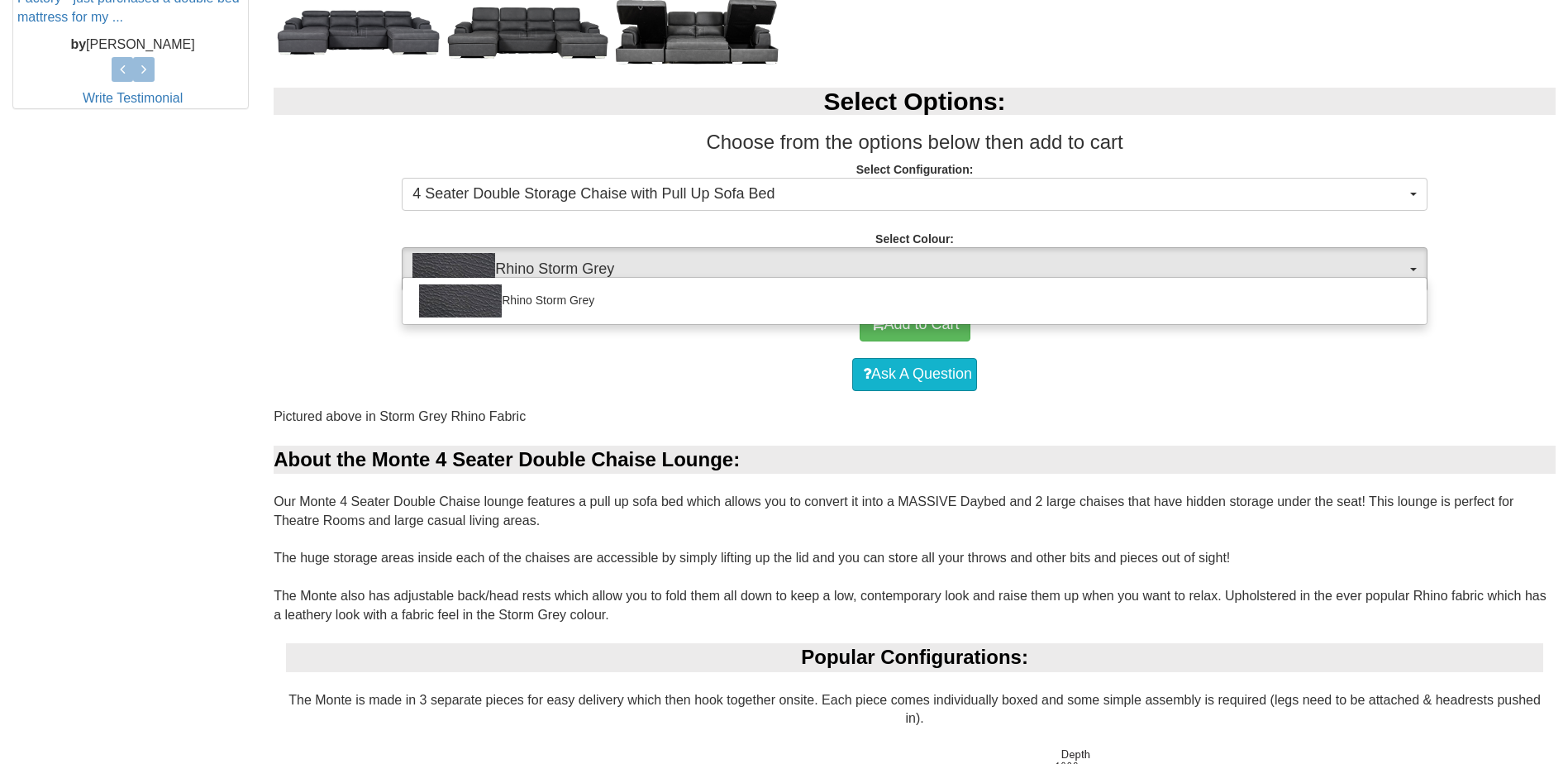
click at [1404, 322] on div "Rhino Storm Grey" at bounding box center [915, 301] width 1026 height 48
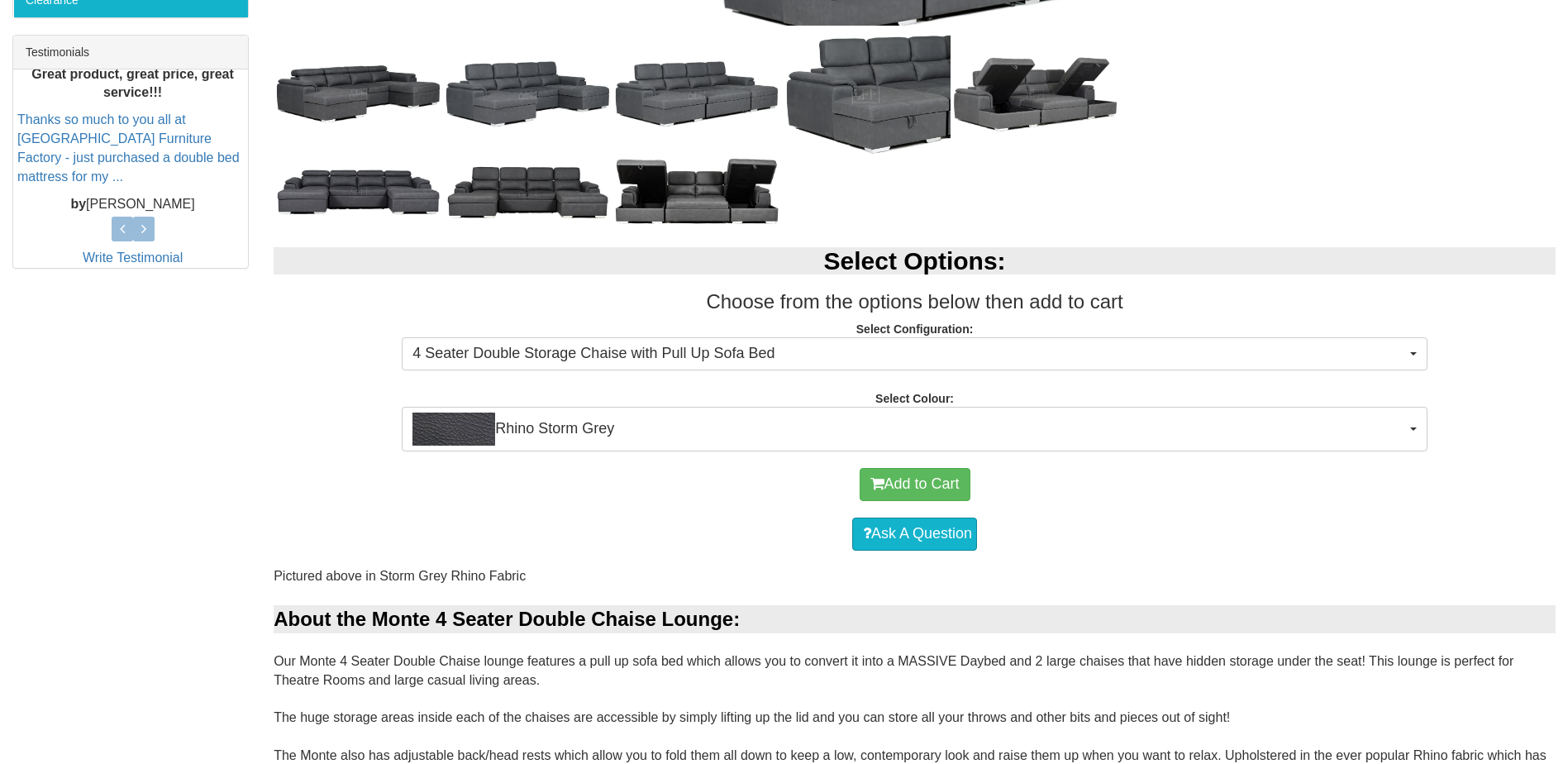
scroll to position [662, 0]
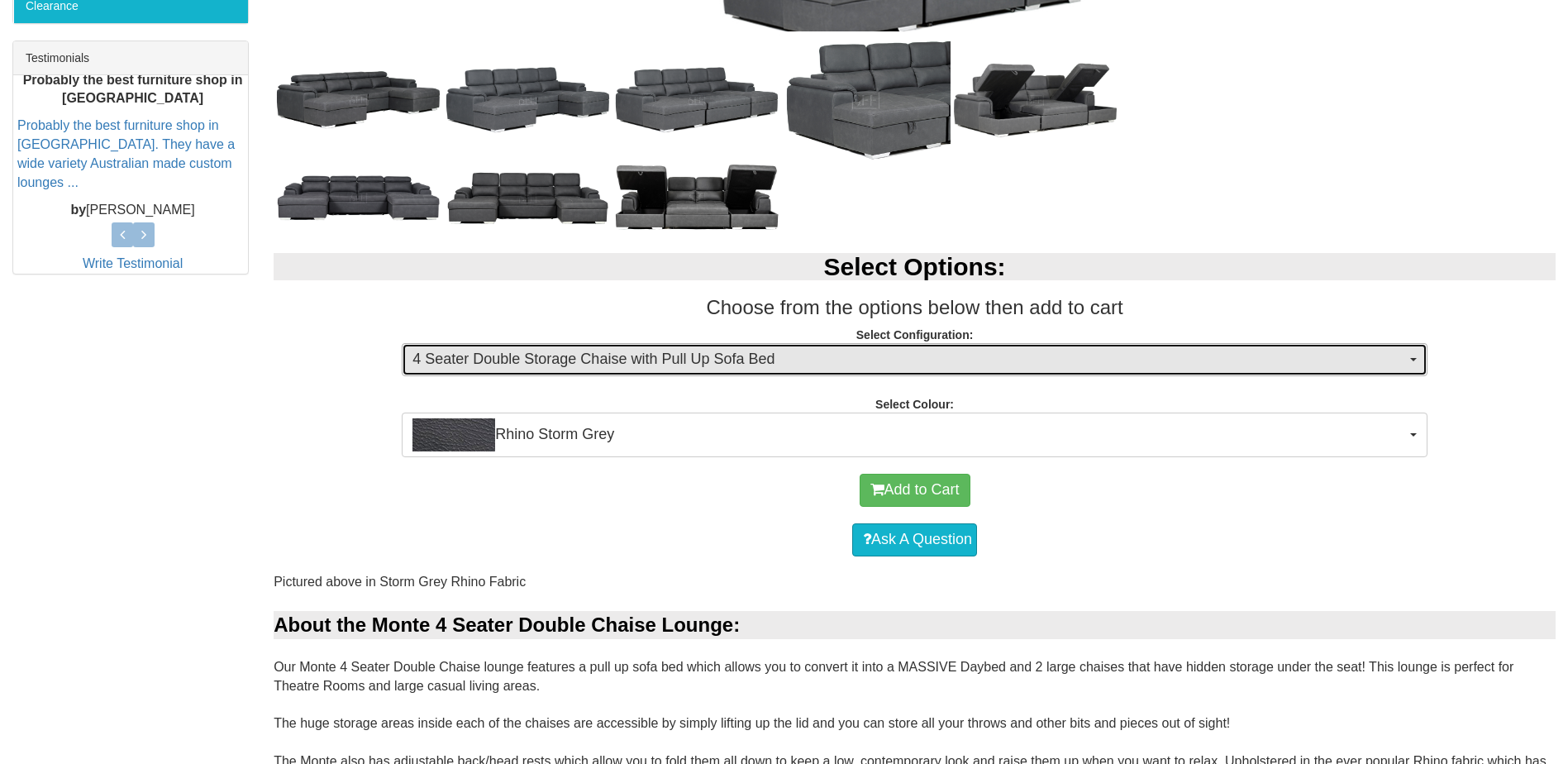
click at [1408, 355] on button "4 Seater Double Storage Chaise with Pull Up Sofa Bed" at bounding box center [915, 360] width 1026 height 33
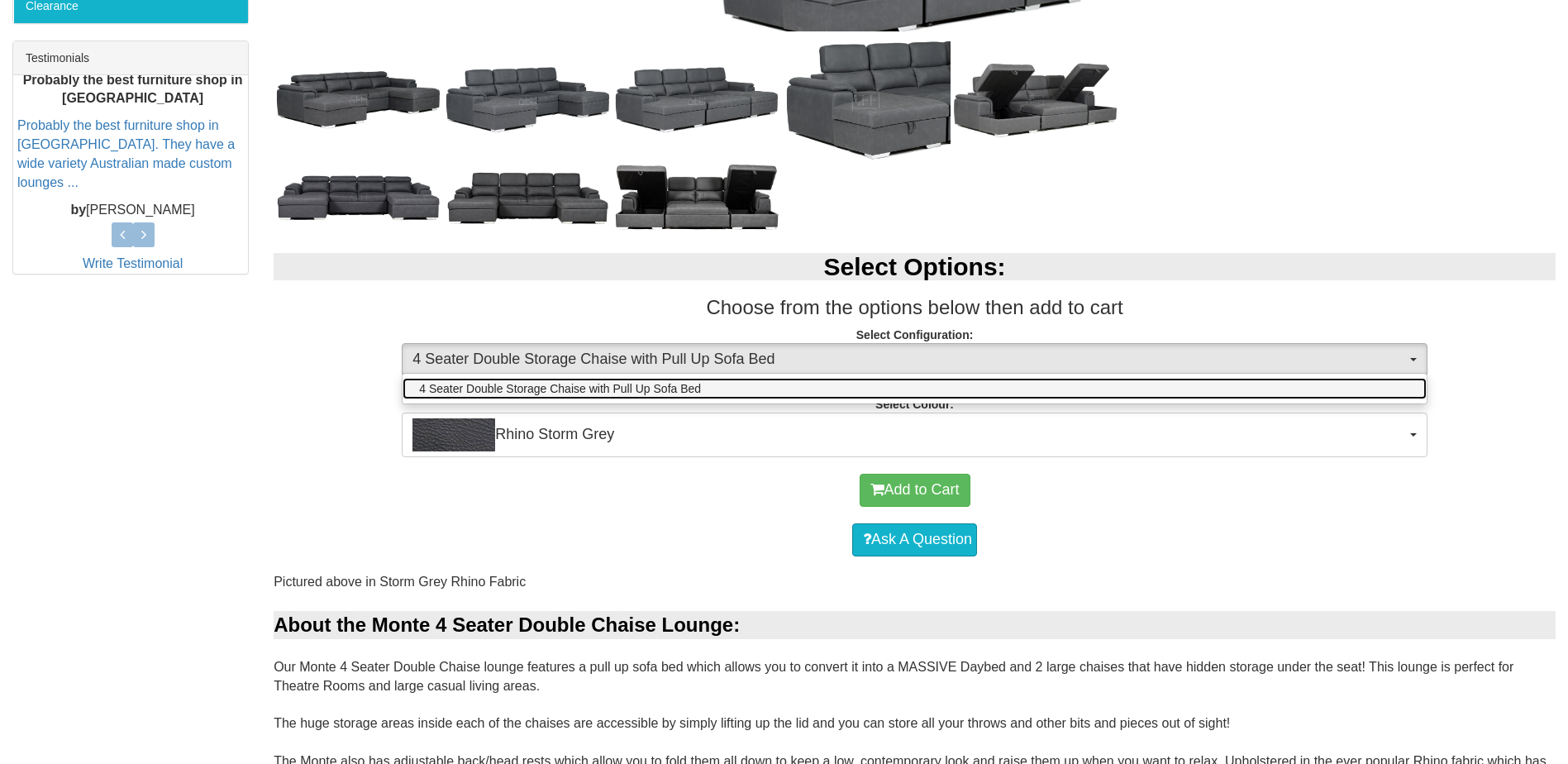
click at [1112, 383] on link "4 Seater Double Storage Chaise with Pull Up Sofa Bed" at bounding box center [915, 388] width 1024 height 21
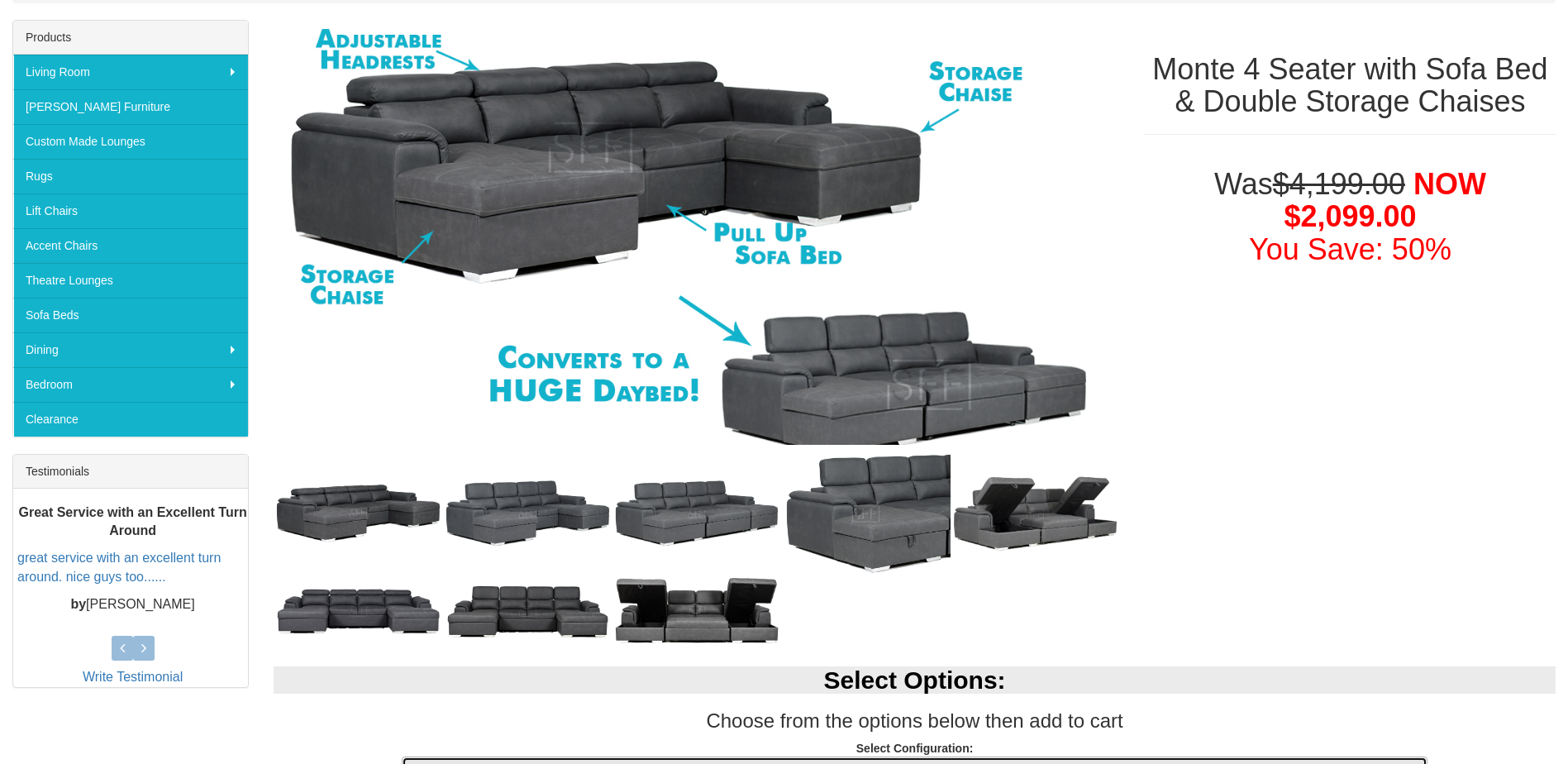
scroll to position [0, 0]
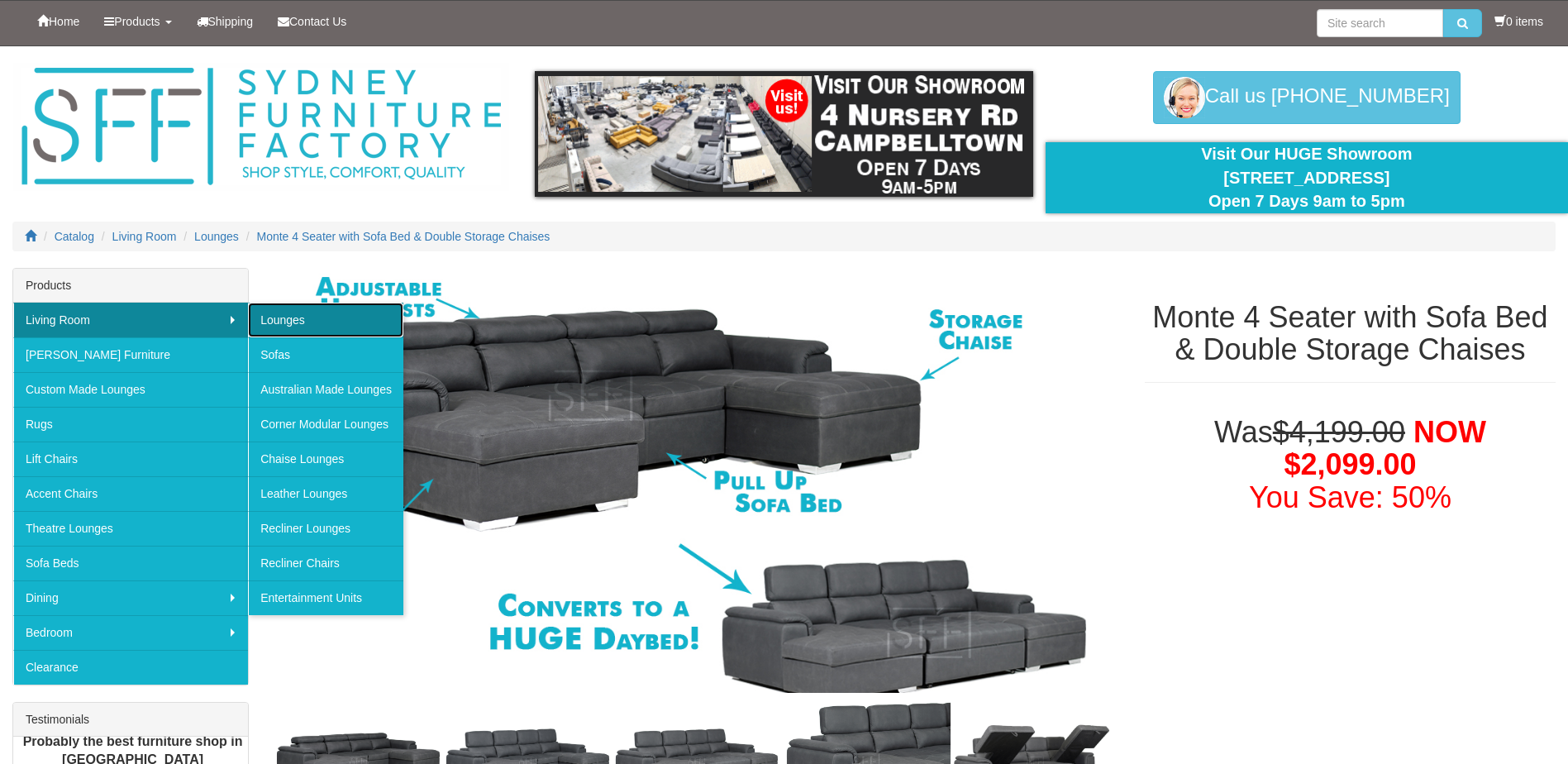
click at [294, 321] on link "Lounges" at bounding box center [325, 320] width 155 height 35
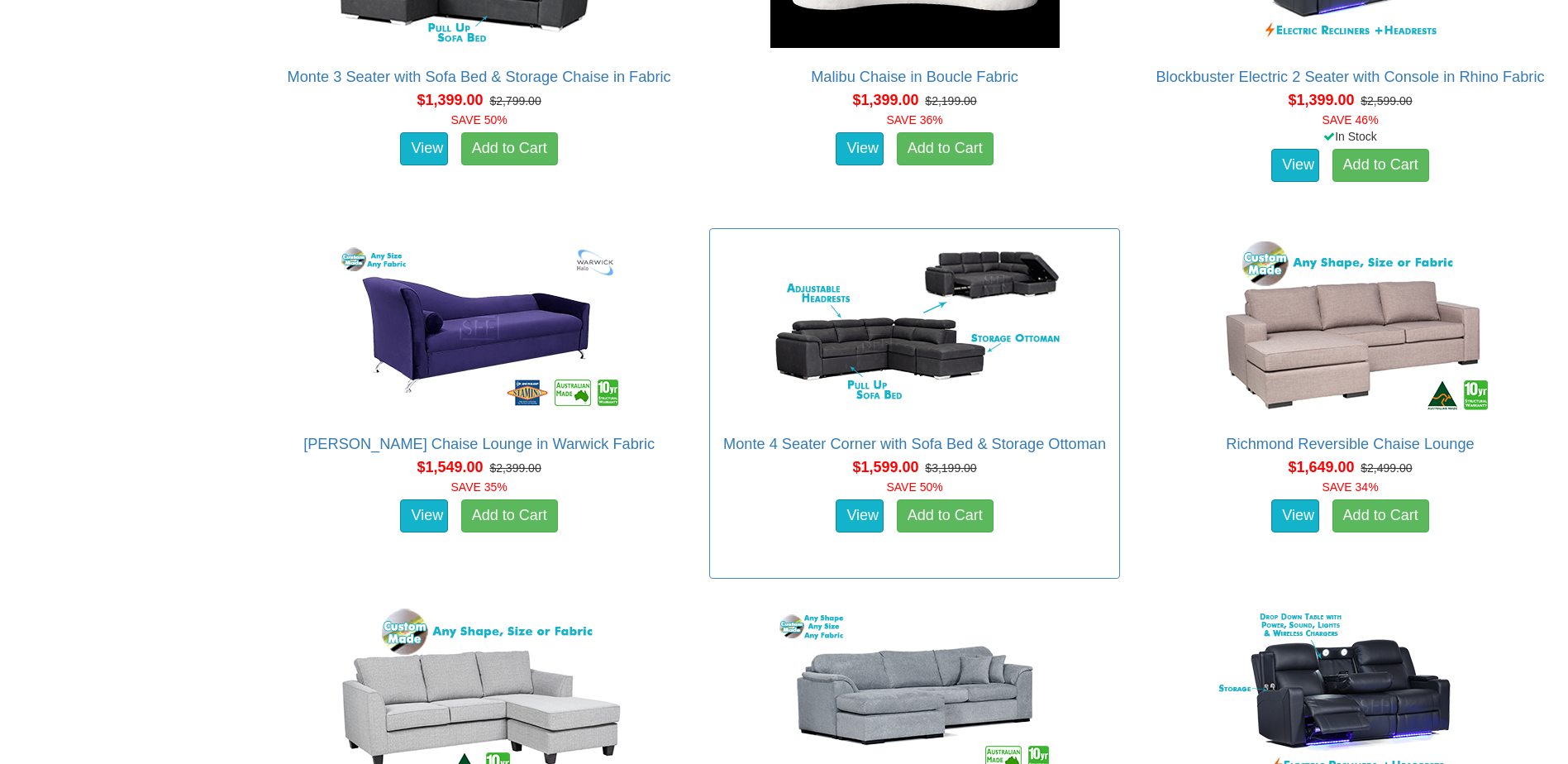
scroll to position [1323, 0]
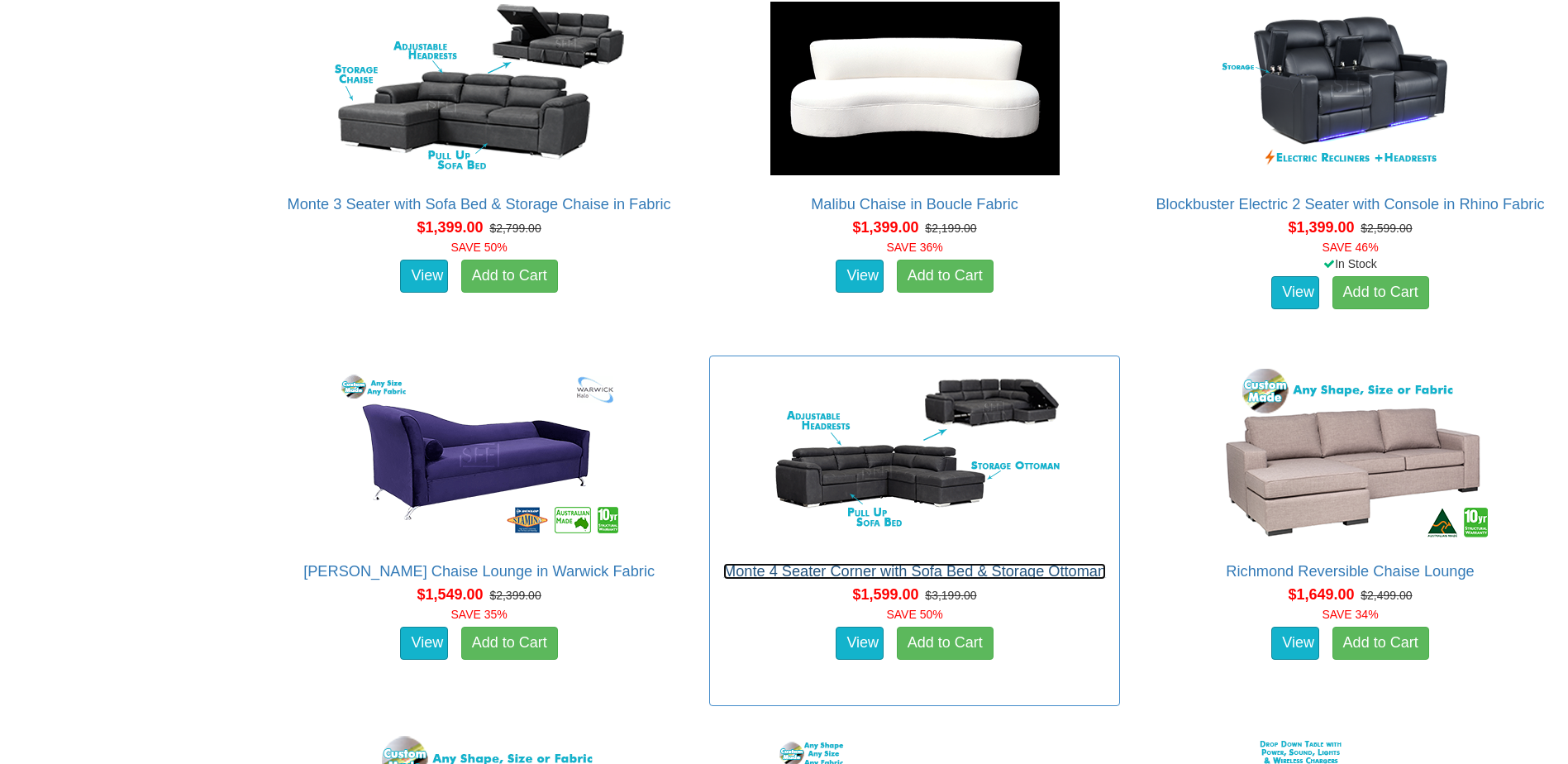
click at [825, 570] on link "Monte 4 Seater Corner with Sofa Bed & Storage Ottoman" at bounding box center [915, 571] width 382 height 17
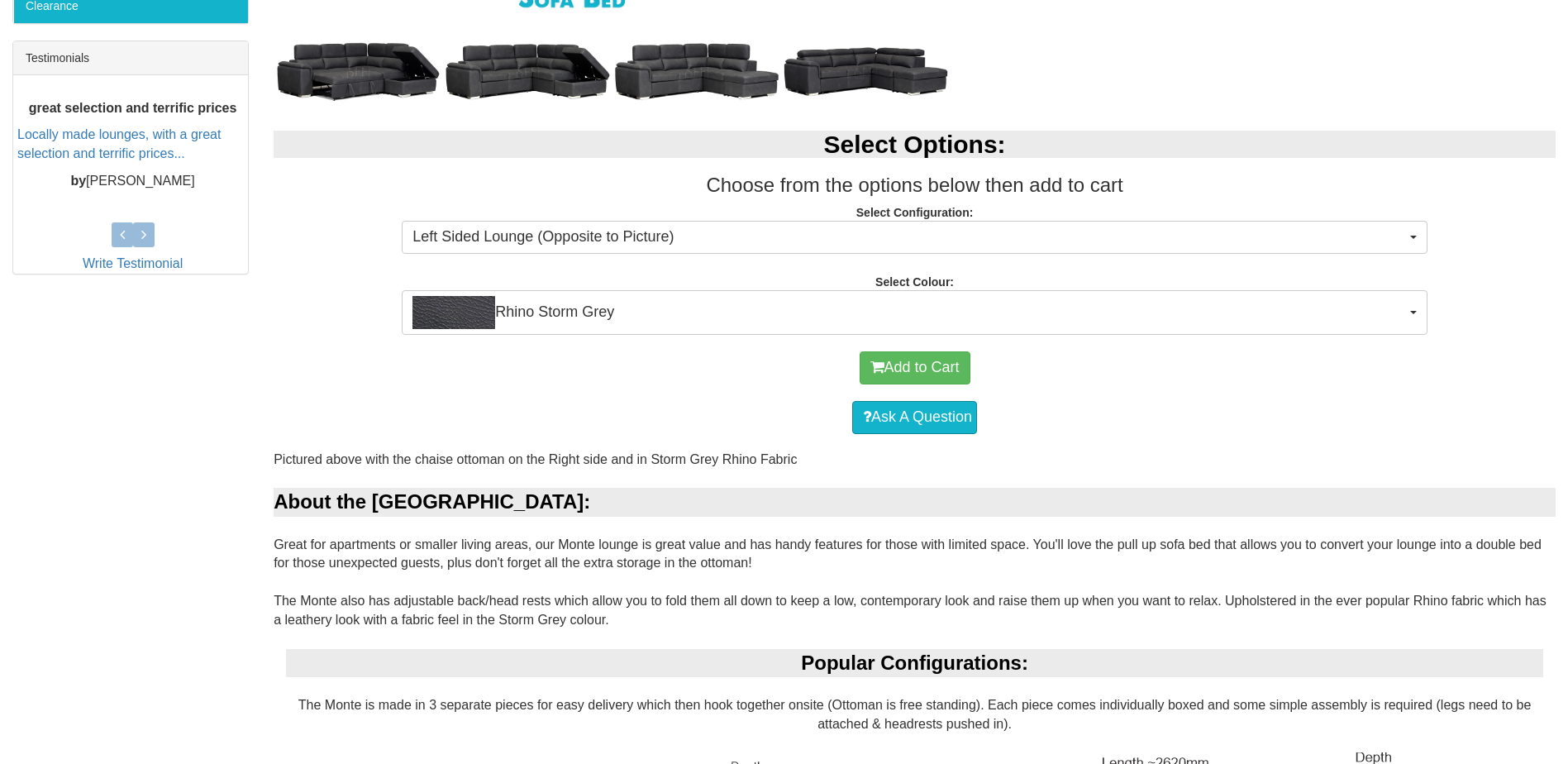
scroll to position [579, 0]
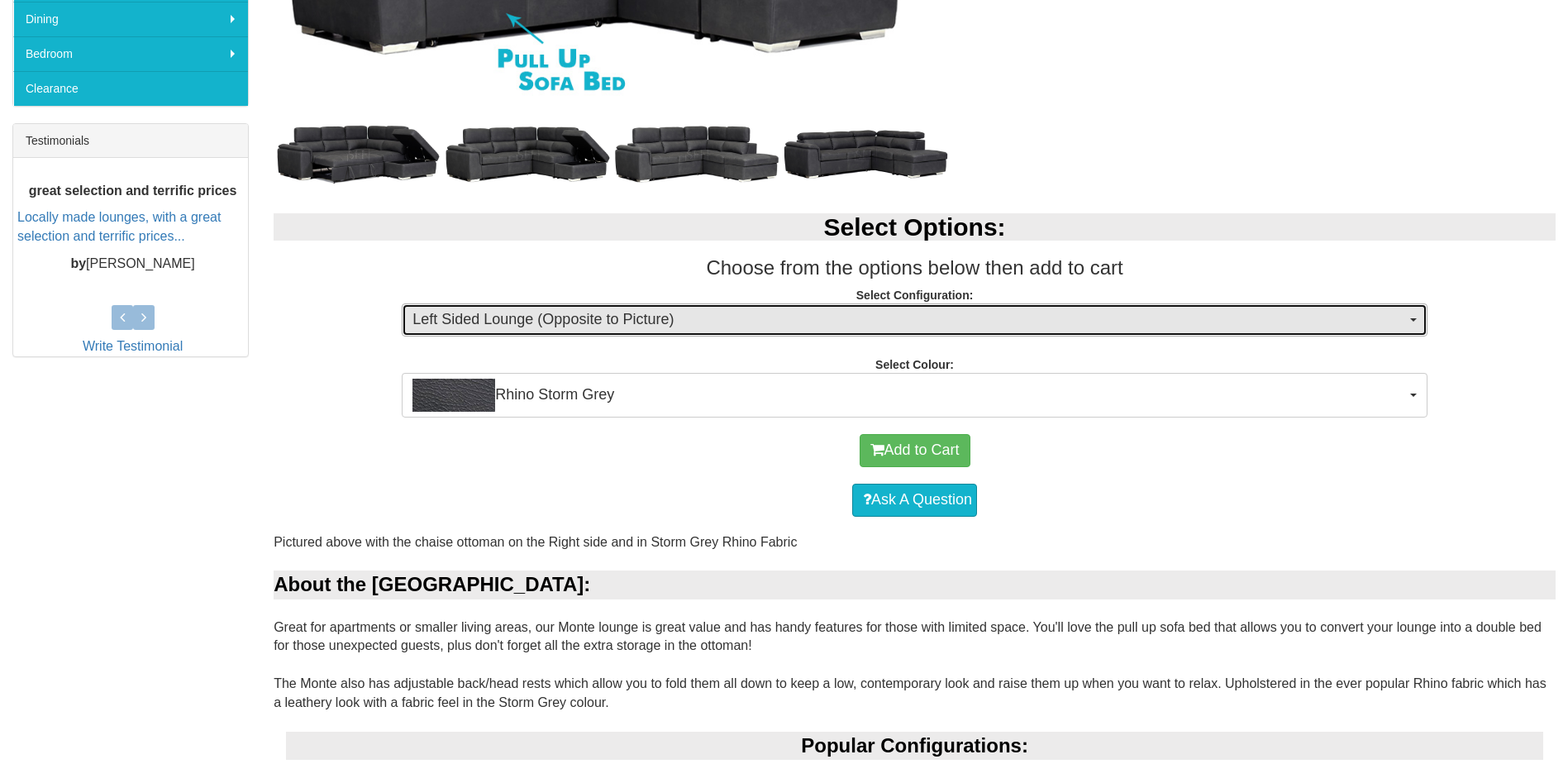
click at [1419, 322] on button "Left Sided Lounge (Opposite to Picture)" at bounding box center [915, 320] width 1026 height 33
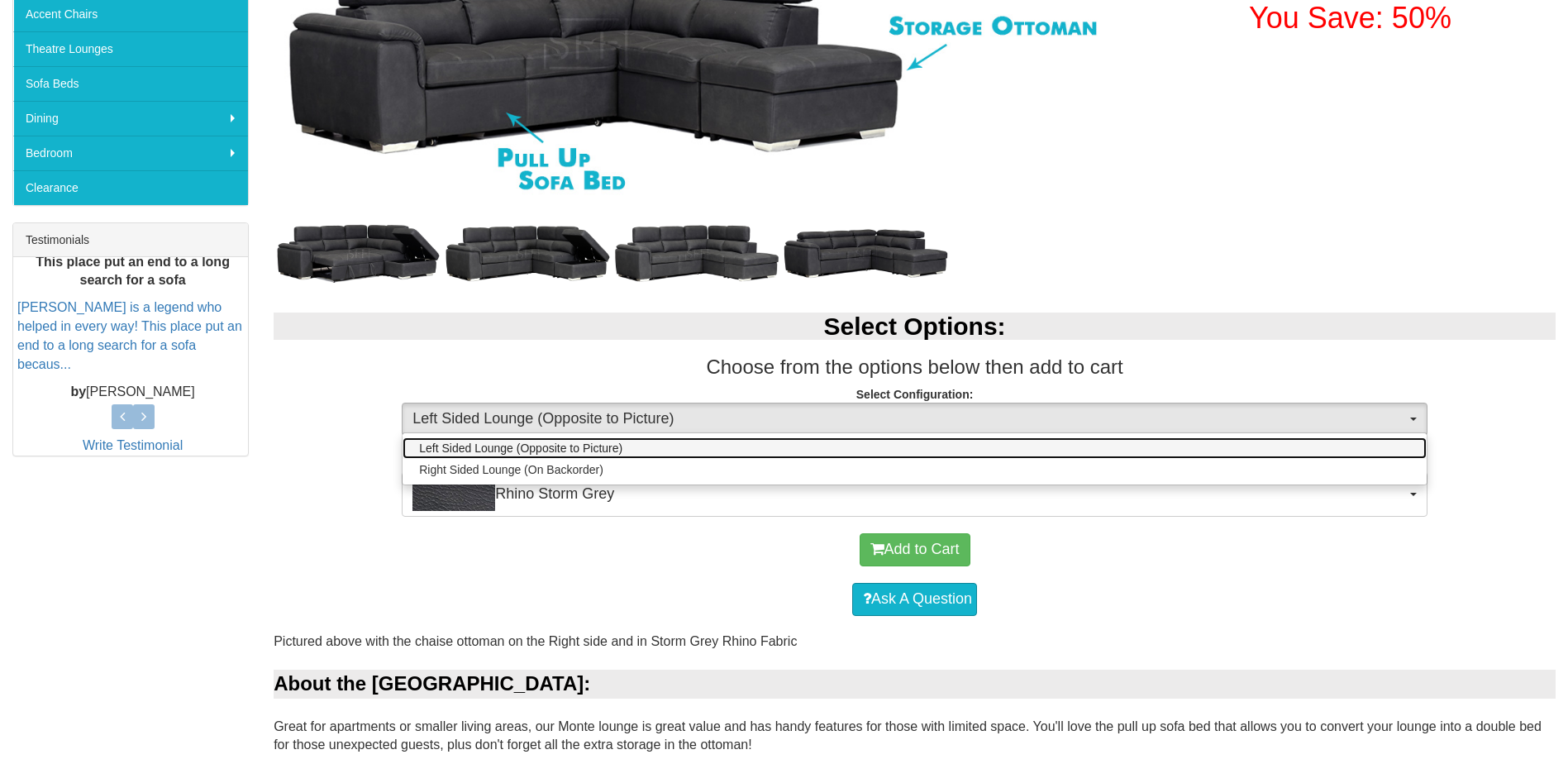
scroll to position [414, 0]
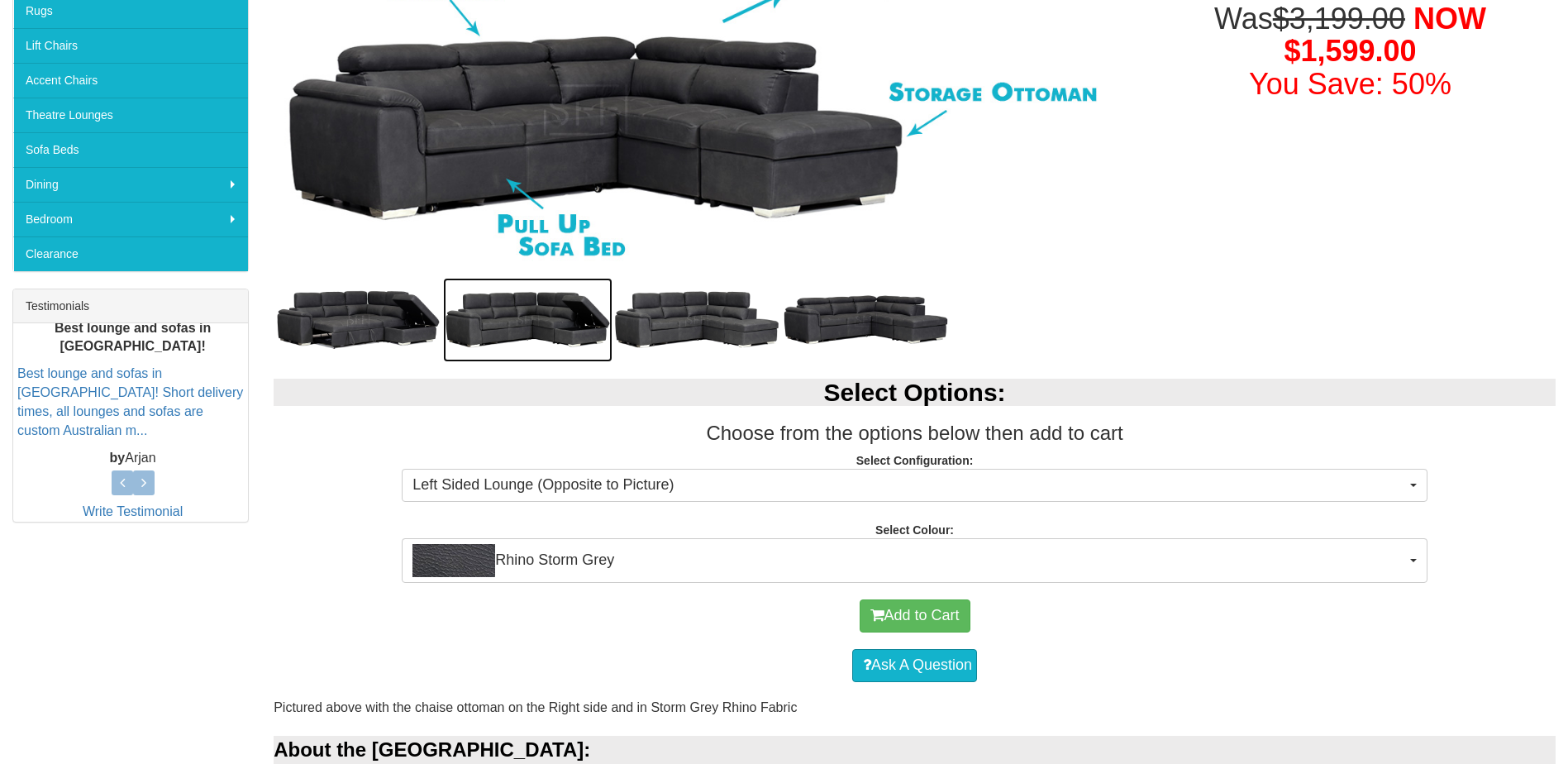
click at [529, 317] on img at bounding box center [528, 320] width 170 height 84
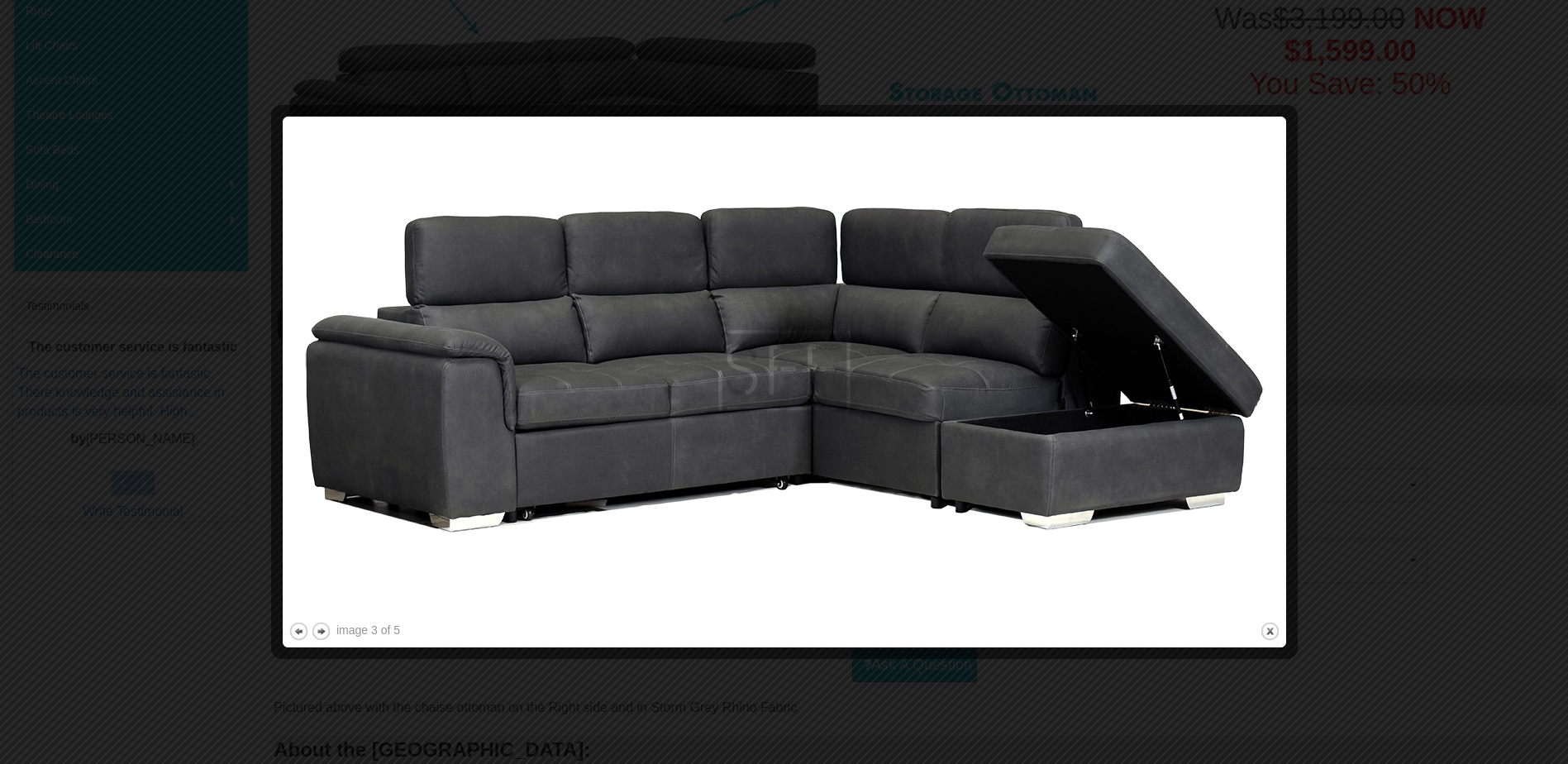
click at [198, 430] on div at bounding box center [784, 382] width 1568 height 764
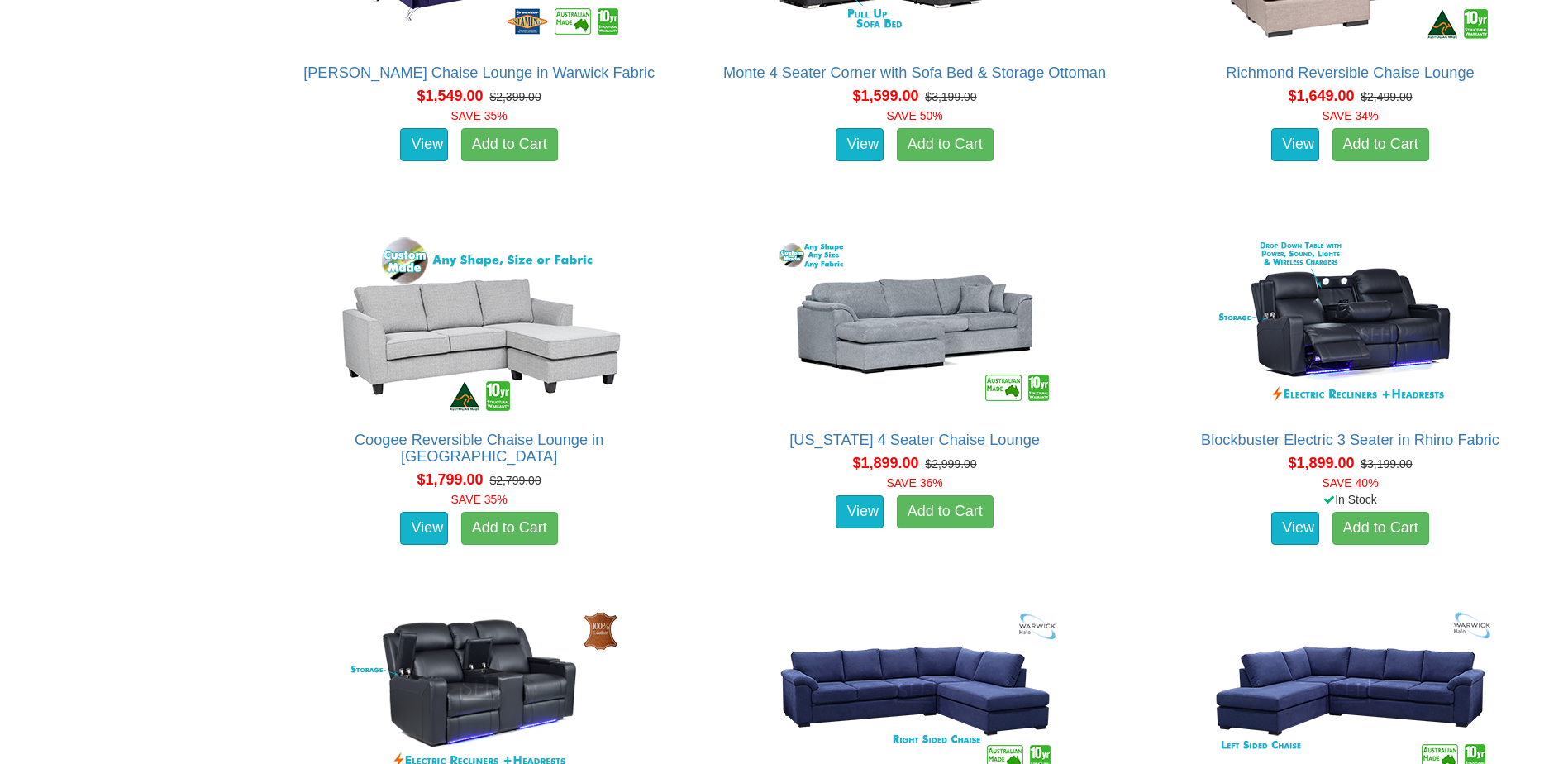
scroll to position [2068, 0]
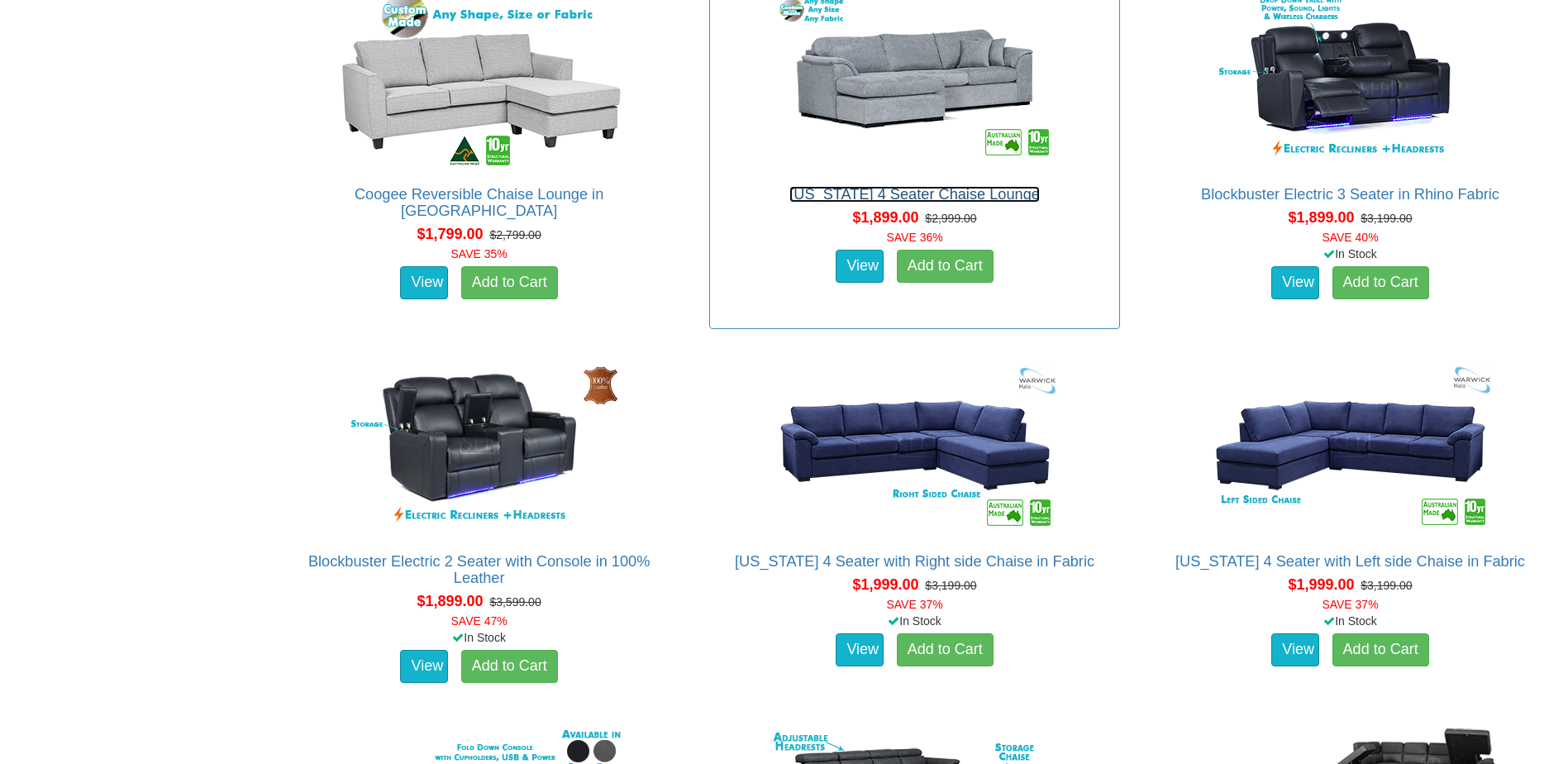
click at [887, 191] on link "[US_STATE] 4 Seater Chaise Lounge" at bounding box center [915, 194] width 251 height 17
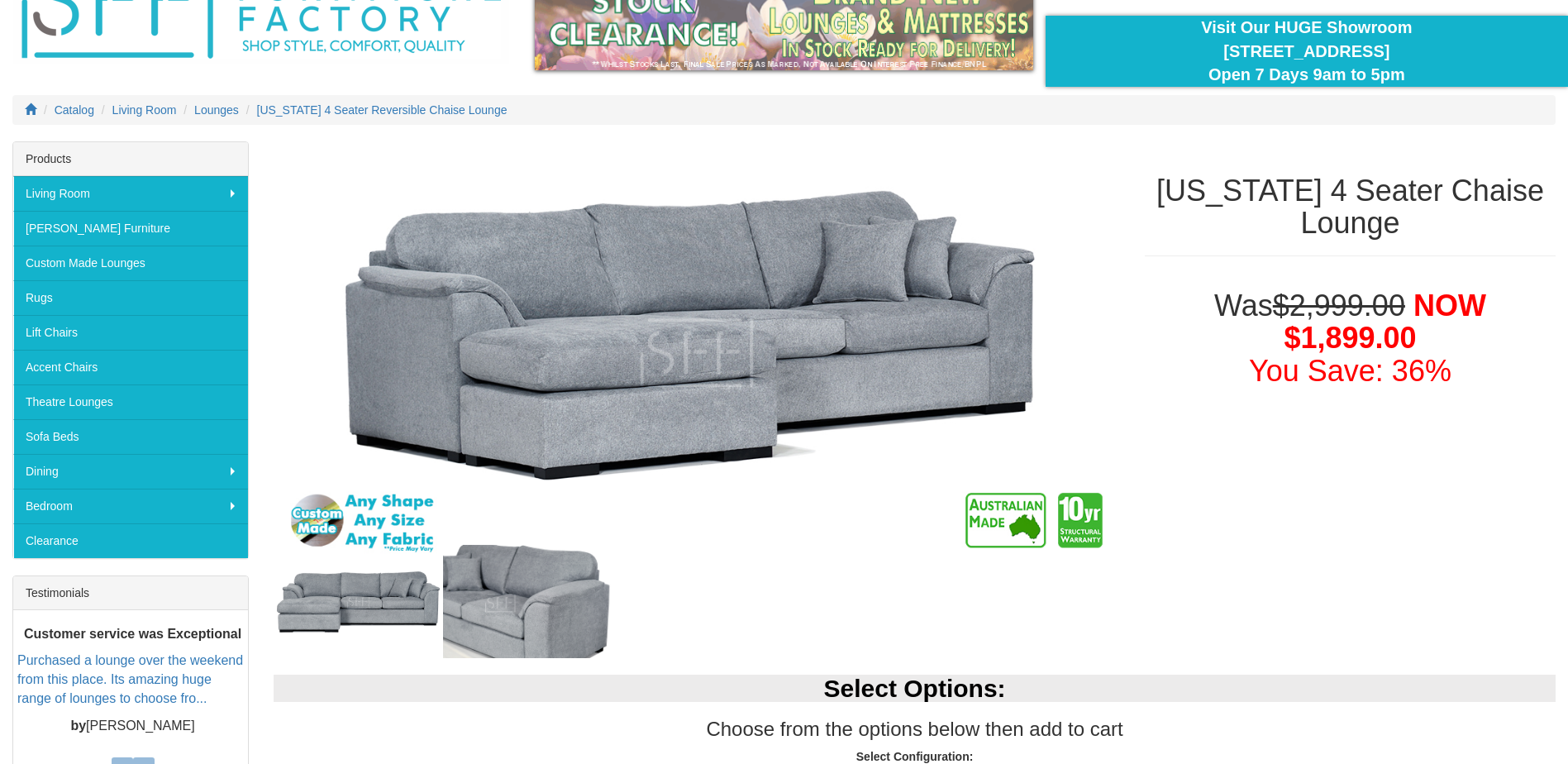
scroll to position [248, 0]
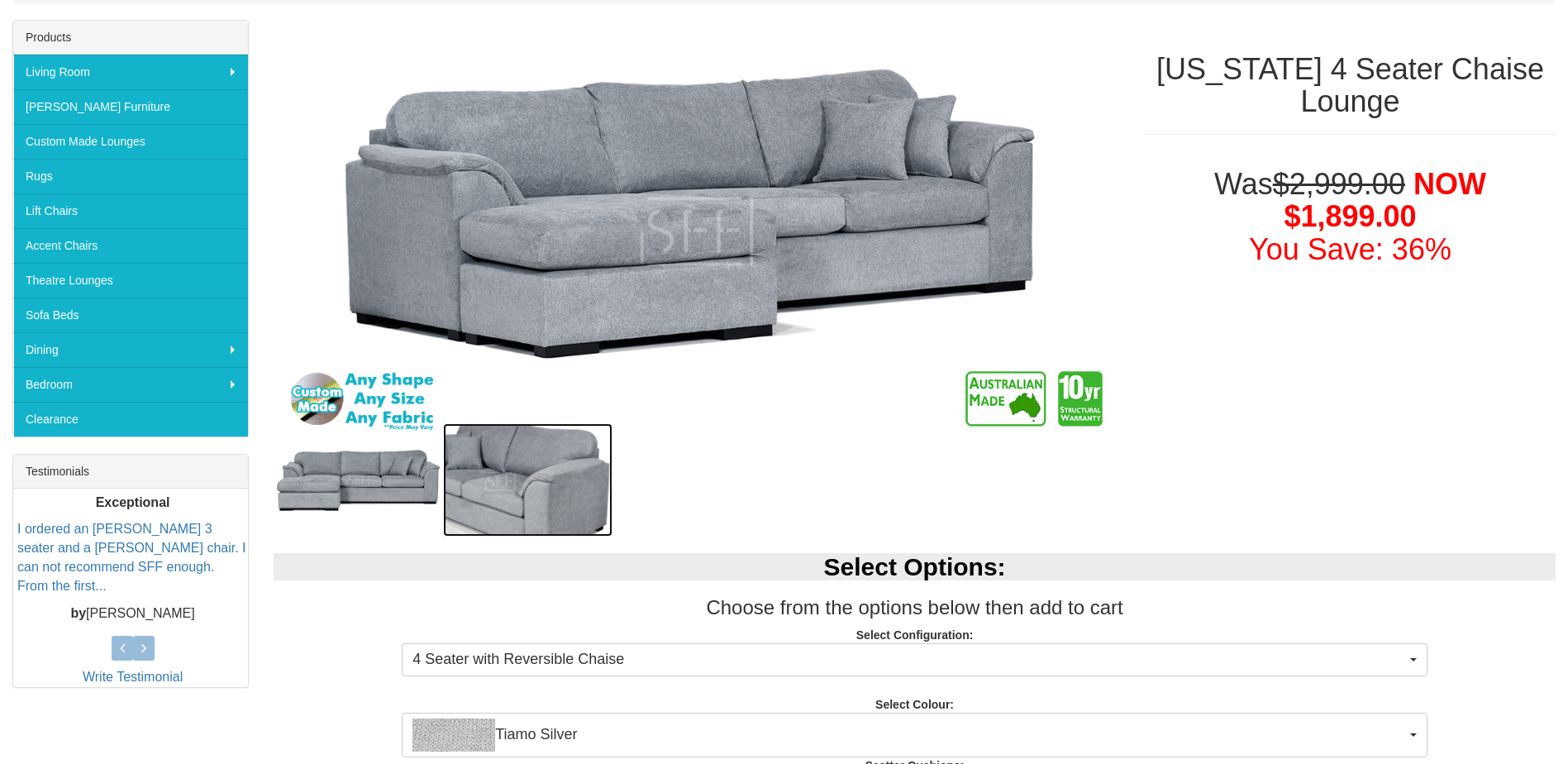
click at [564, 479] on img at bounding box center [528, 480] width 170 height 113
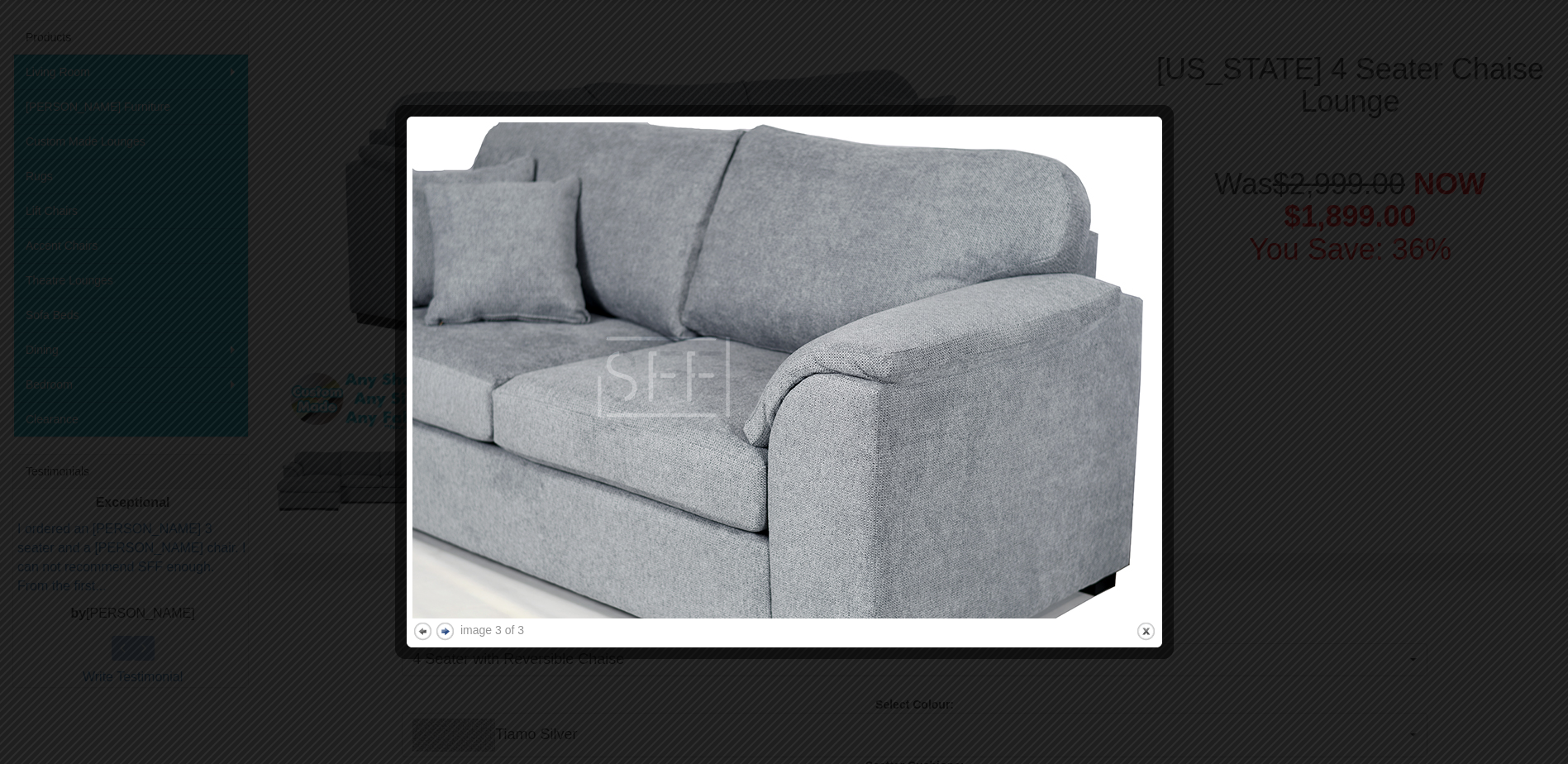
click at [443, 632] on button "next" at bounding box center [445, 631] width 20 height 20
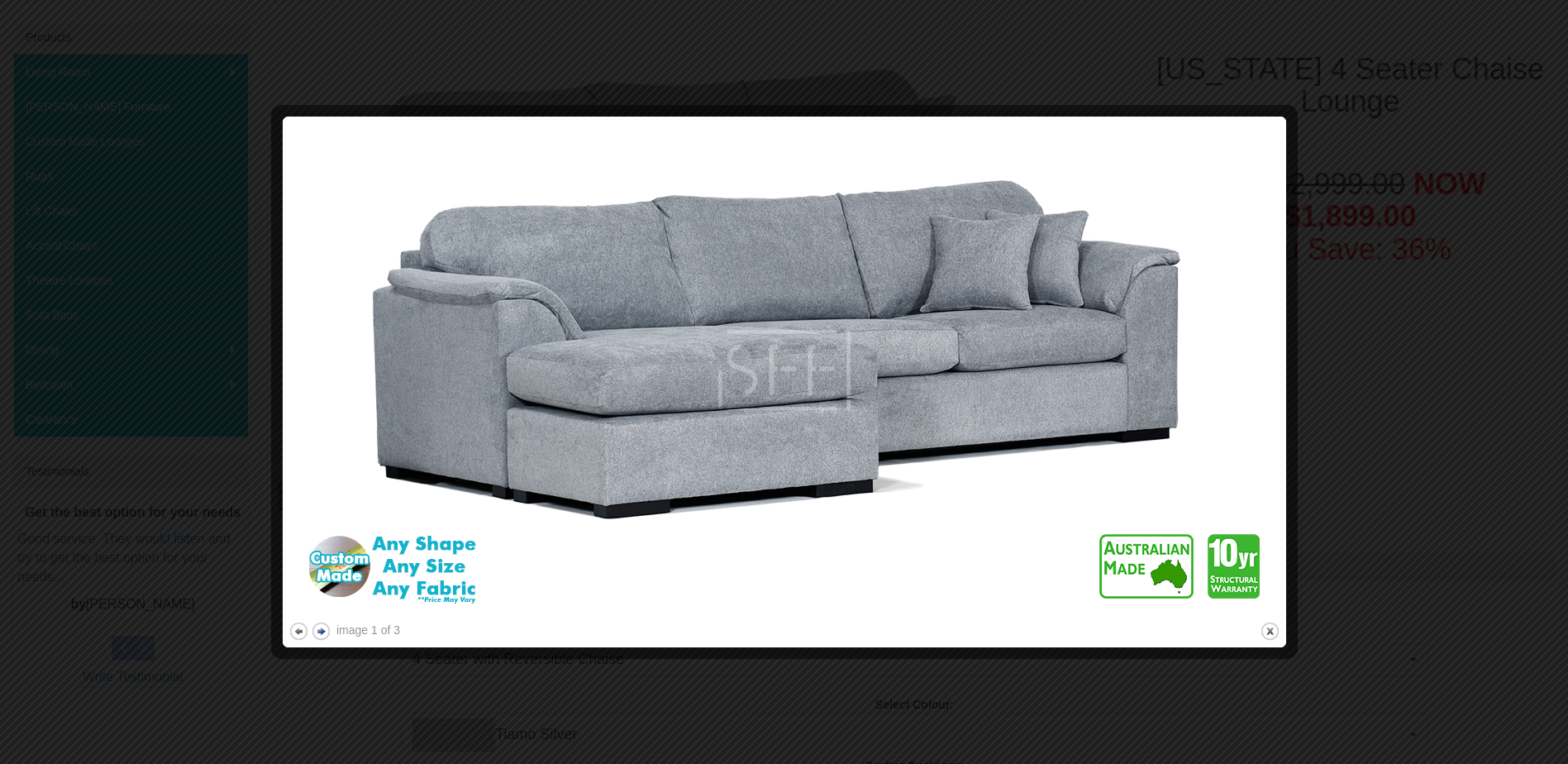
click at [322, 632] on button "next" at bounding box center [321, 631] width 20 height 20
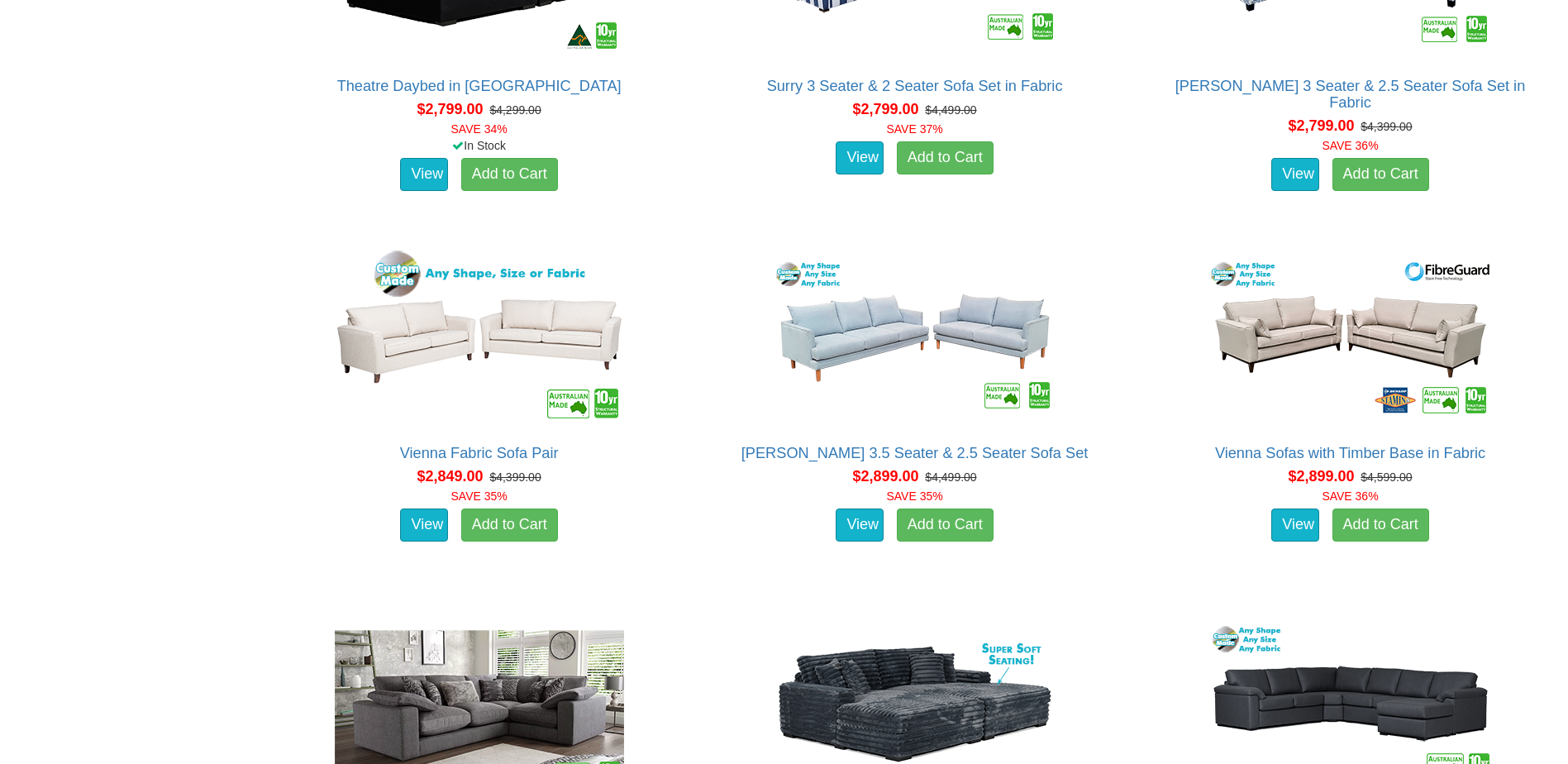
scroll to position [5541, 0]
